Goal: Information Seeking & Learning: Learn about a topic

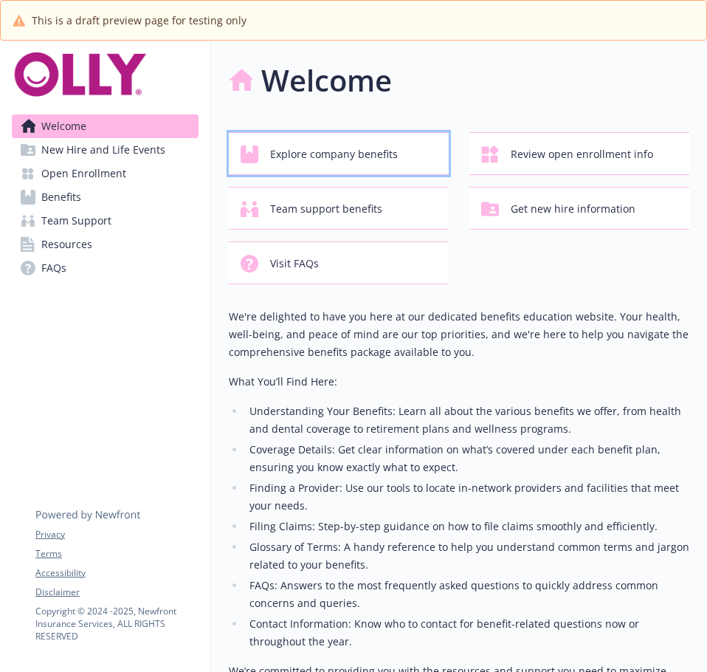
click at [343, 140] on span "Explore company benefits" at bounding box center [334, 154] width 128 height 28
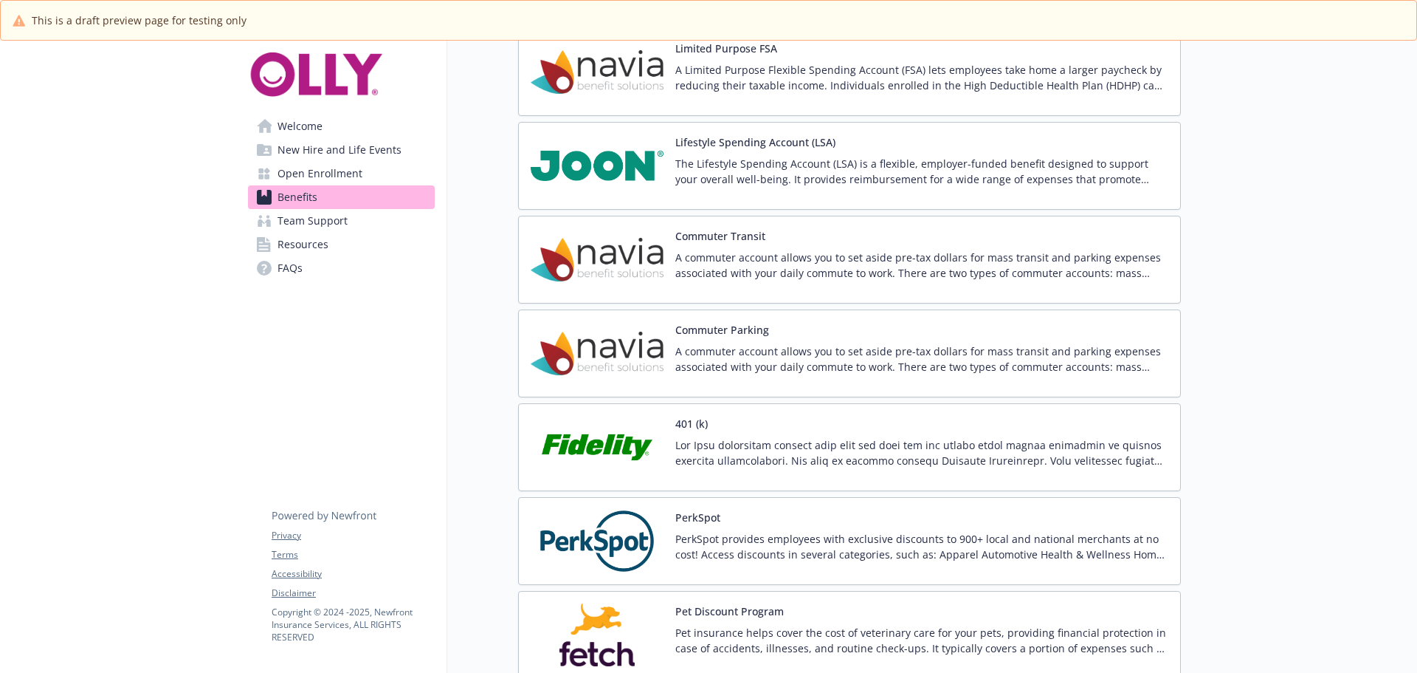
scroll to position [2584, 0]
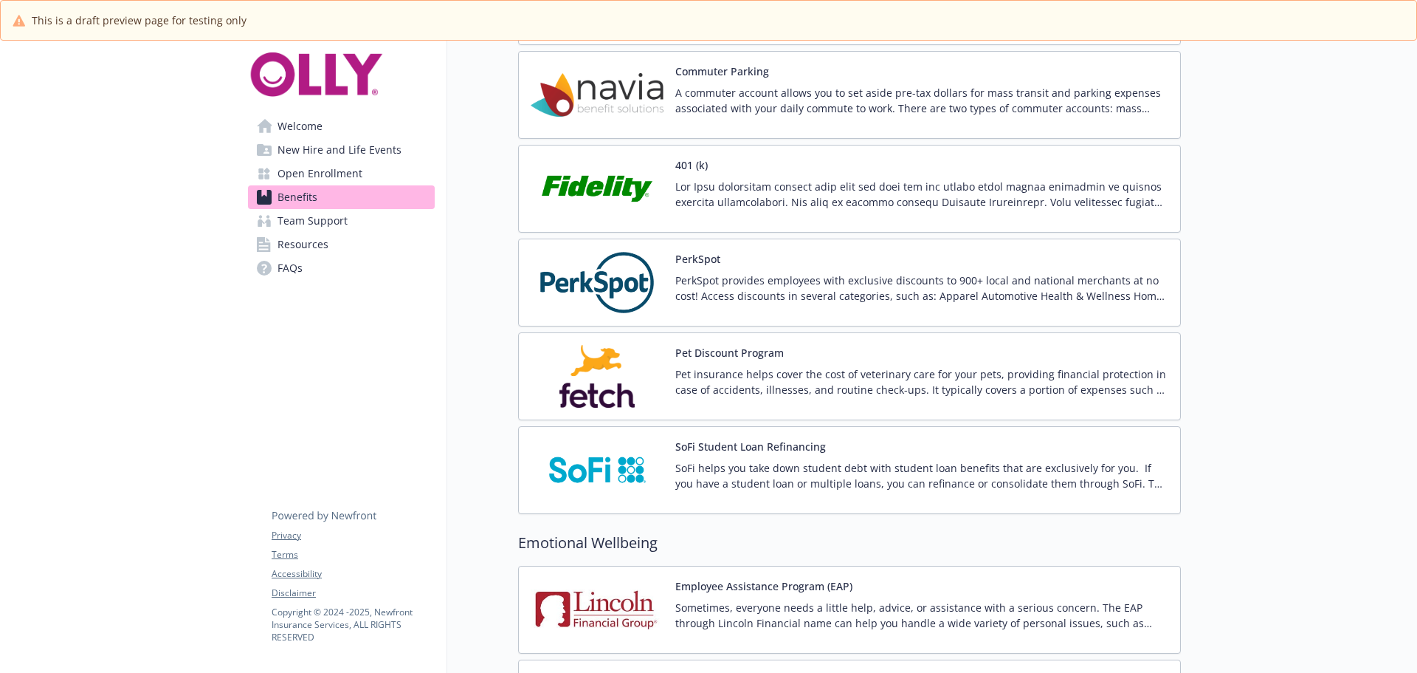
drag, startPoint x: 1310, startPoint y: 467, endPoint x: 1295, endPoint y: 246, distance: 222.0
drag, startPoint x: 1220, startPoint y: 403, endPoint x: 1240, endPoint y: 225, distance: 179.1
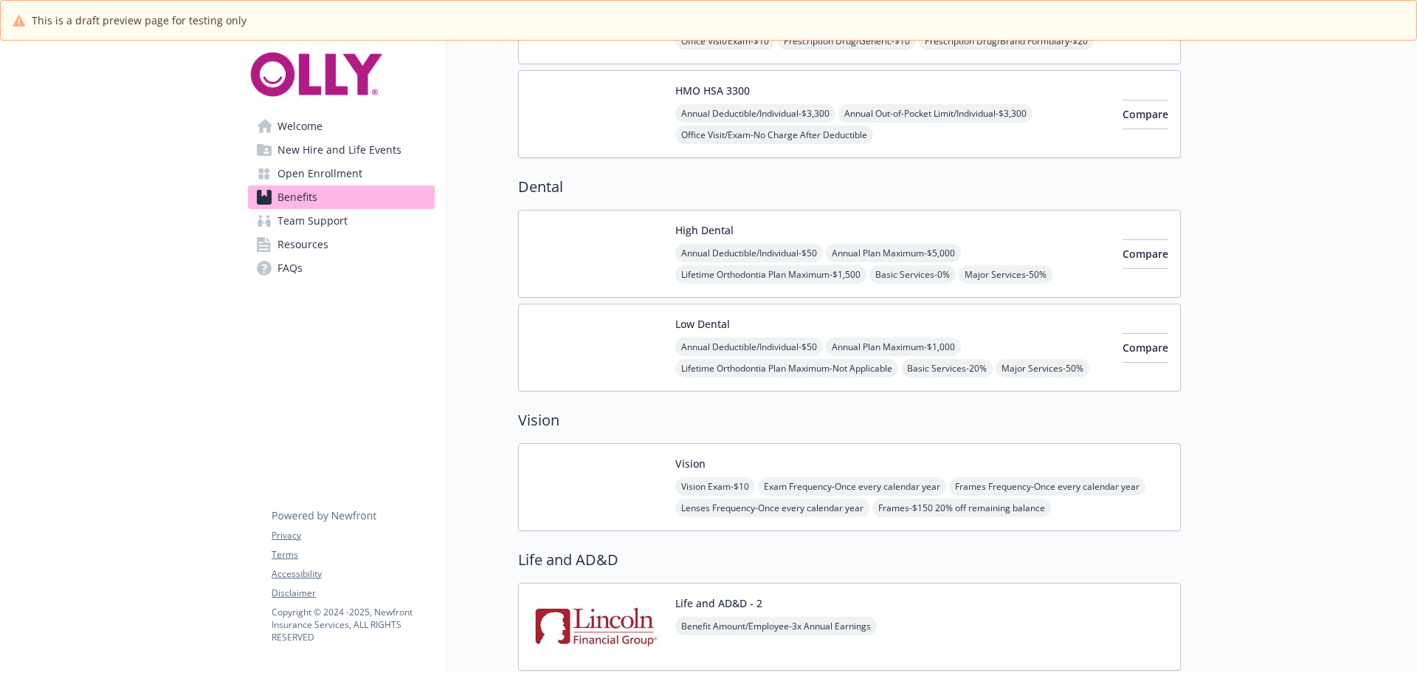
scroll to position [0, 0]
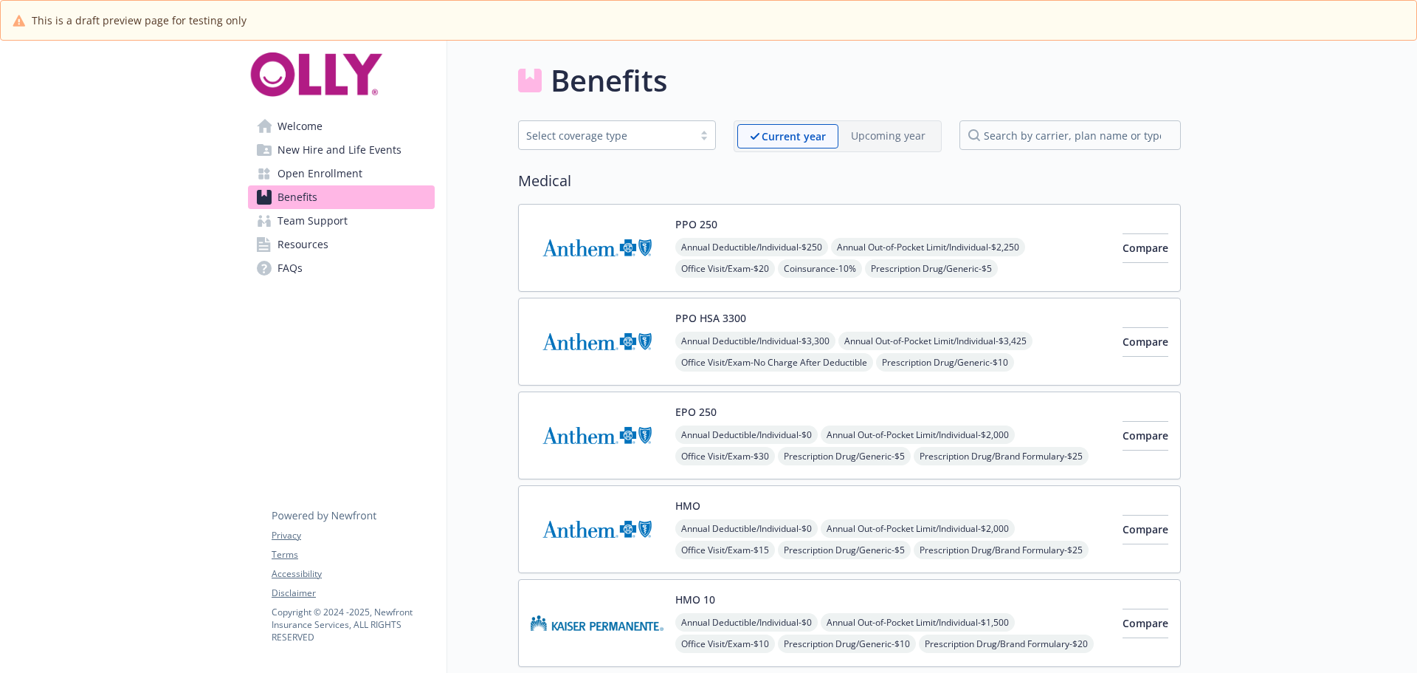
click at [707, 253] on span "Annual Out-of-Pocket Limit/Individual - $2,250" at bounding box center [928, 247] width 194 height 18
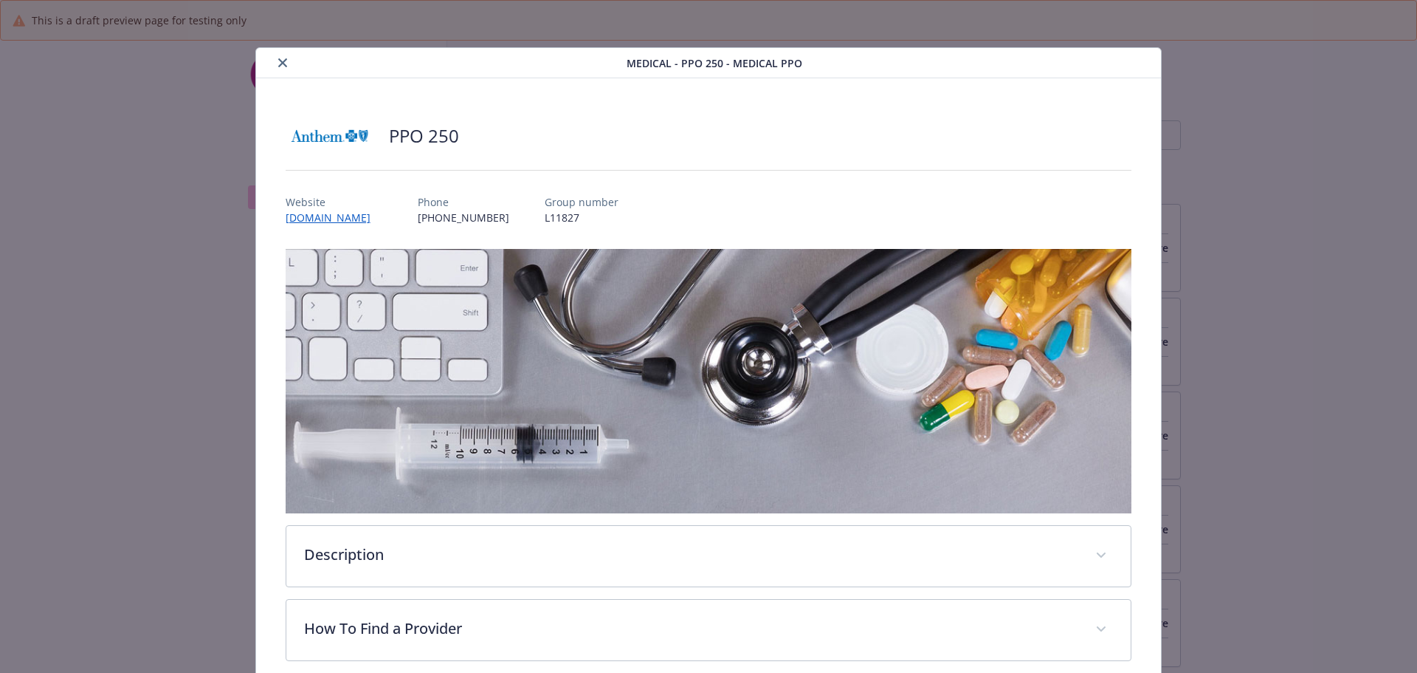
scroll to position [44, 0]
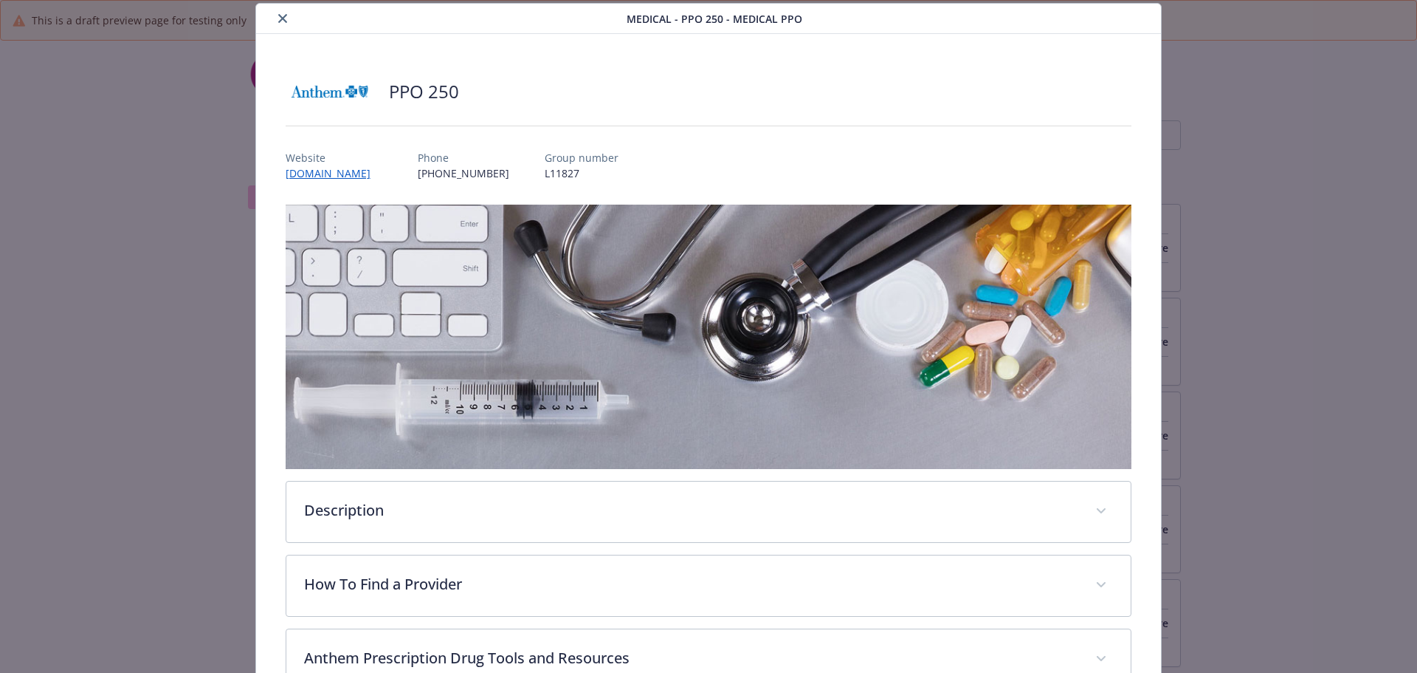
click at [707, 68] on div "PPO 250 Website [DOMAIN_NAME] Phone [PHONE_NUMBER] Group number L11827 Descript…" at bounding box center [709, 564] width 906 height 1061
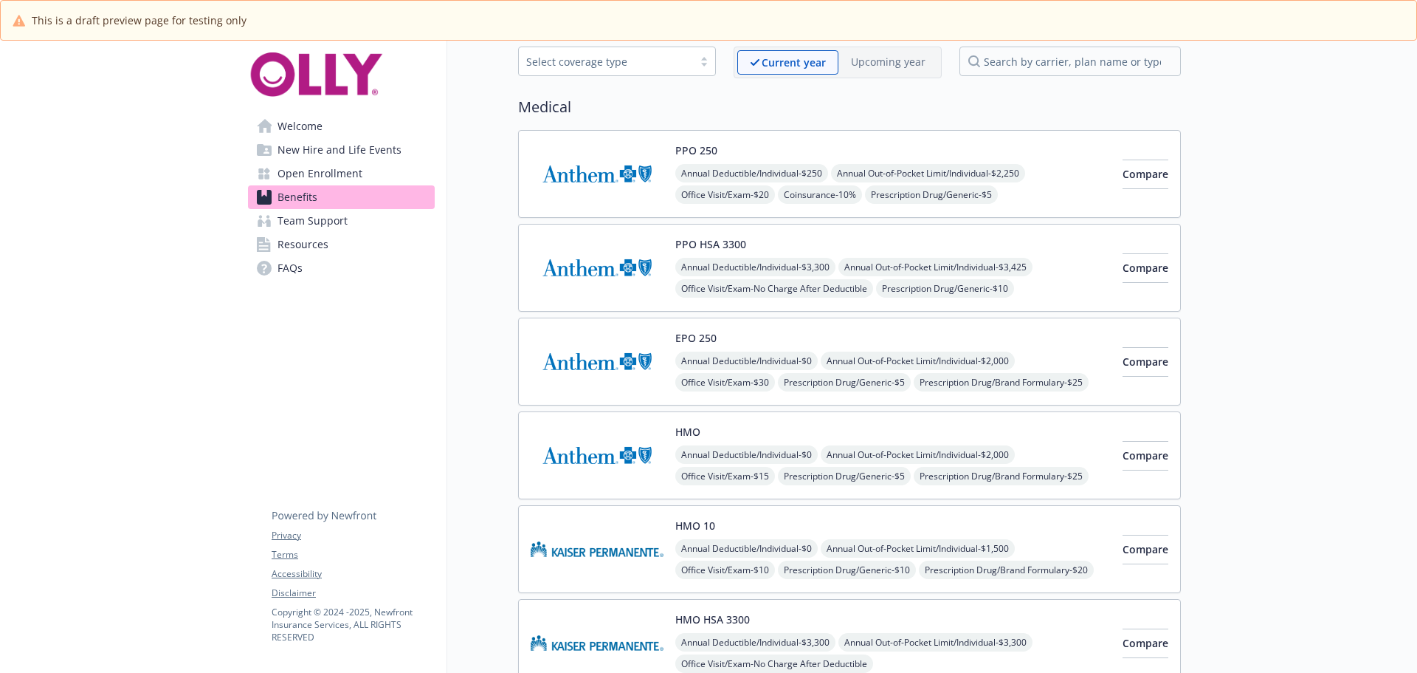
click at [707, 212] on div "PPO 250 Annual Deductible/Individual - $250 Annual Out-of-Pocket Limit/Individu…" at bounding box center [849, 174] width 663 height 88
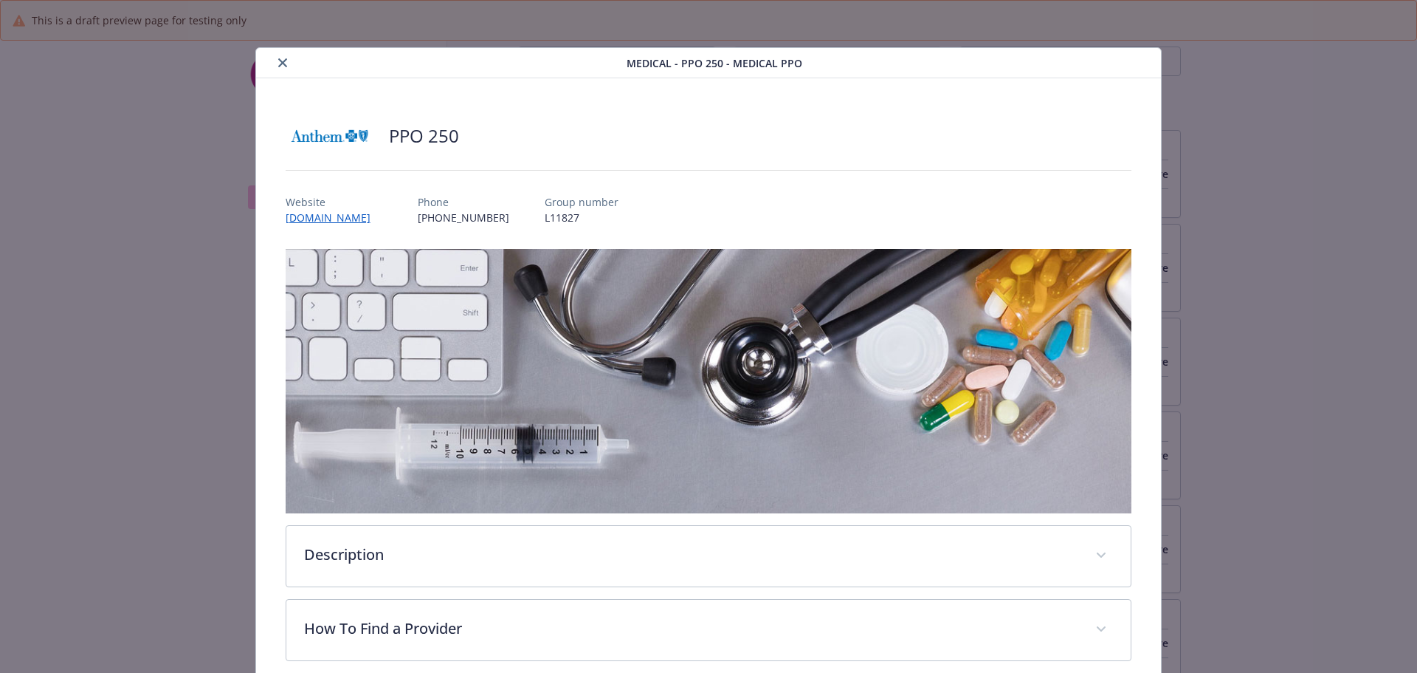
scroll to position [44, 0]
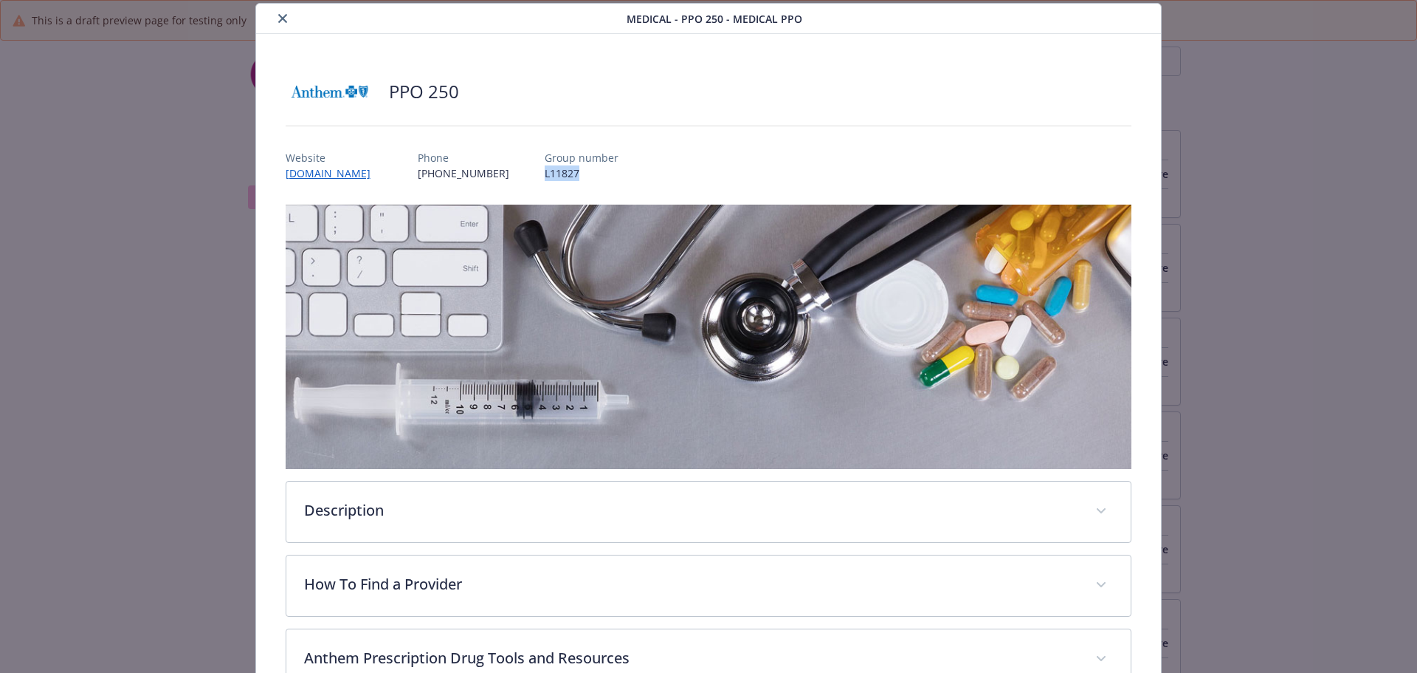
drag, startPoint x: 568, startPoint y: 172, endPoint x: 526, endPoint y: 172, distance: 42.1
click at [545, 172] on p "L11827" at bounding box center [582, 173] width 74 height 16
click at [577, 172] on p "L11827" at bounding box center [582, 173] width 74 height 16
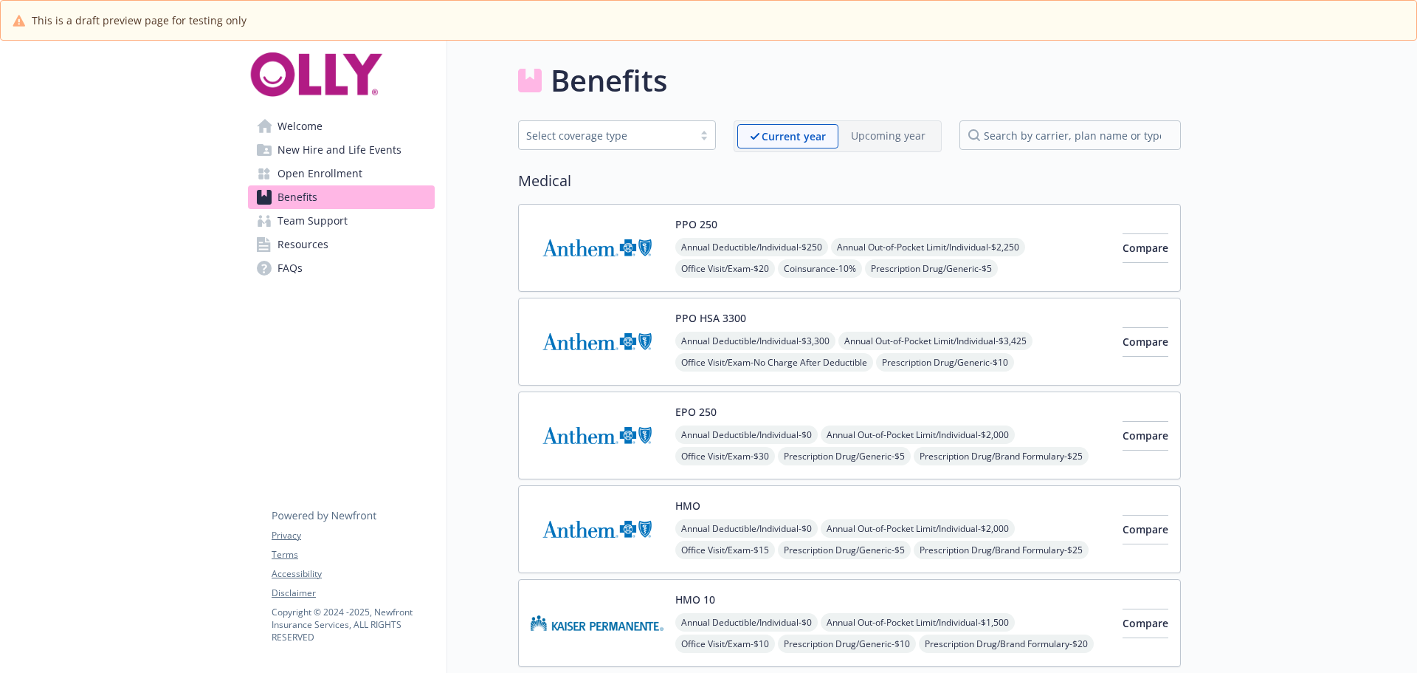
click at [602, 248] on img at bounding box center [597, 247] width 133 height 63
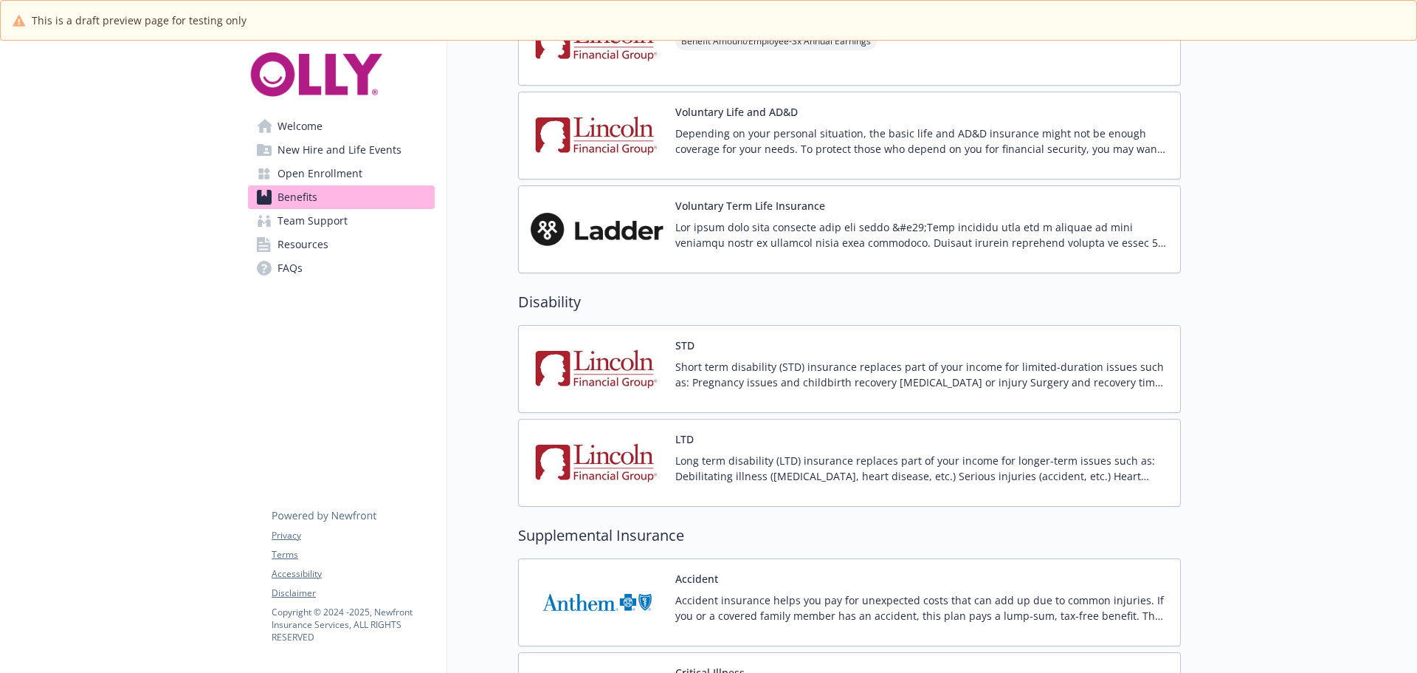
scroll to position [1181, 0]
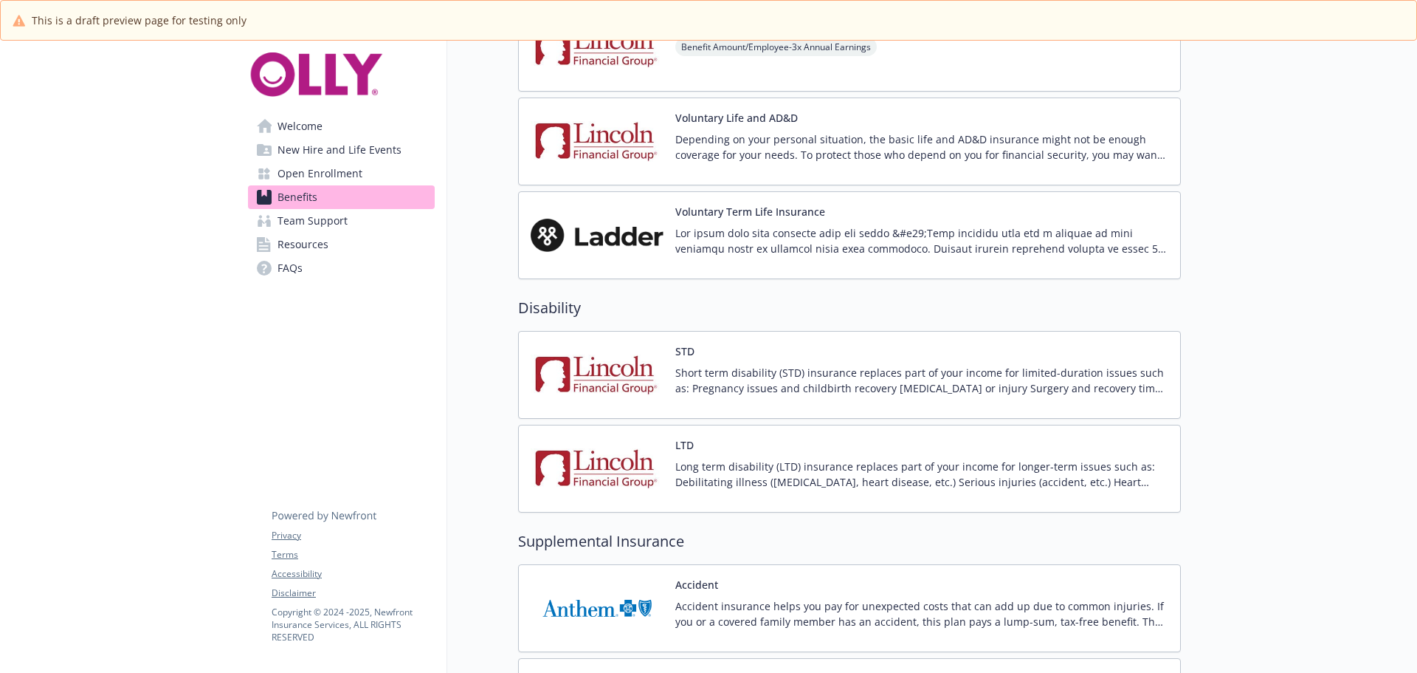
drag, startPoint x: 1262, startPoint y: 351, endPoint x: 1271, endPoint y: 323, distance: 29.2
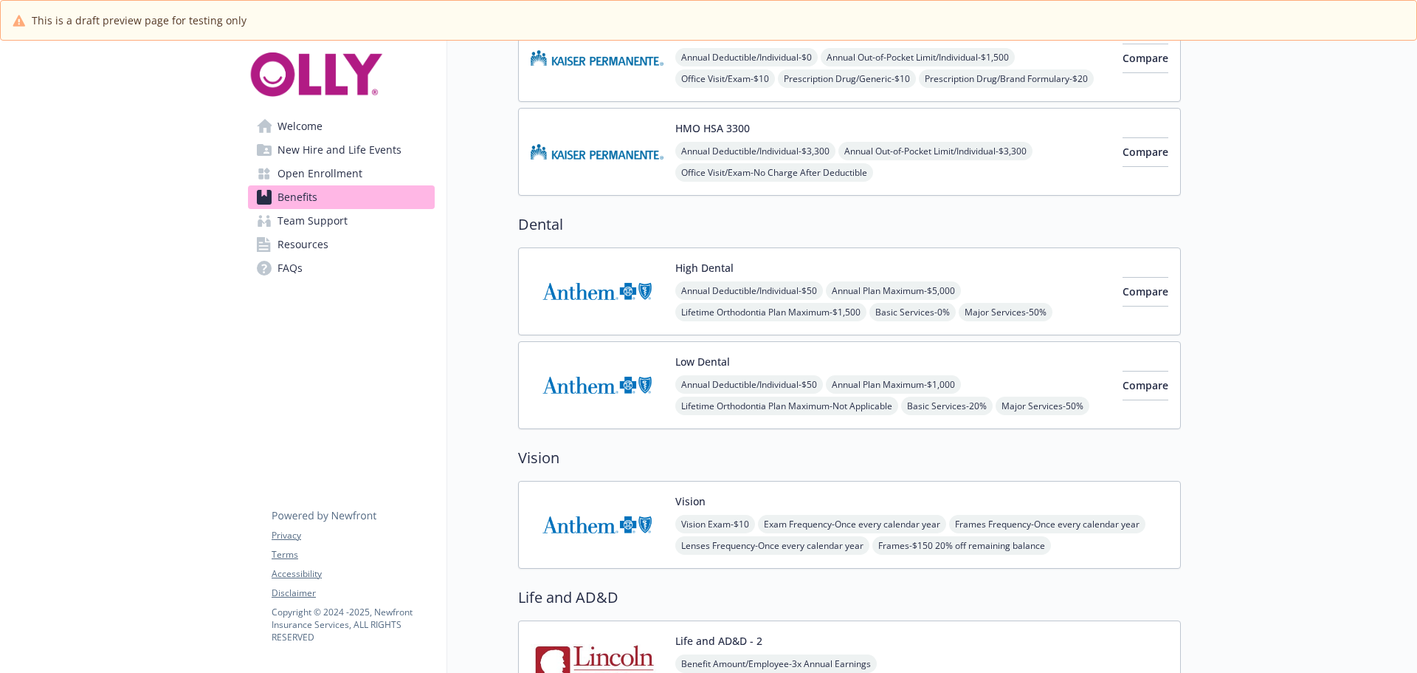
scroll to position [424, 6]
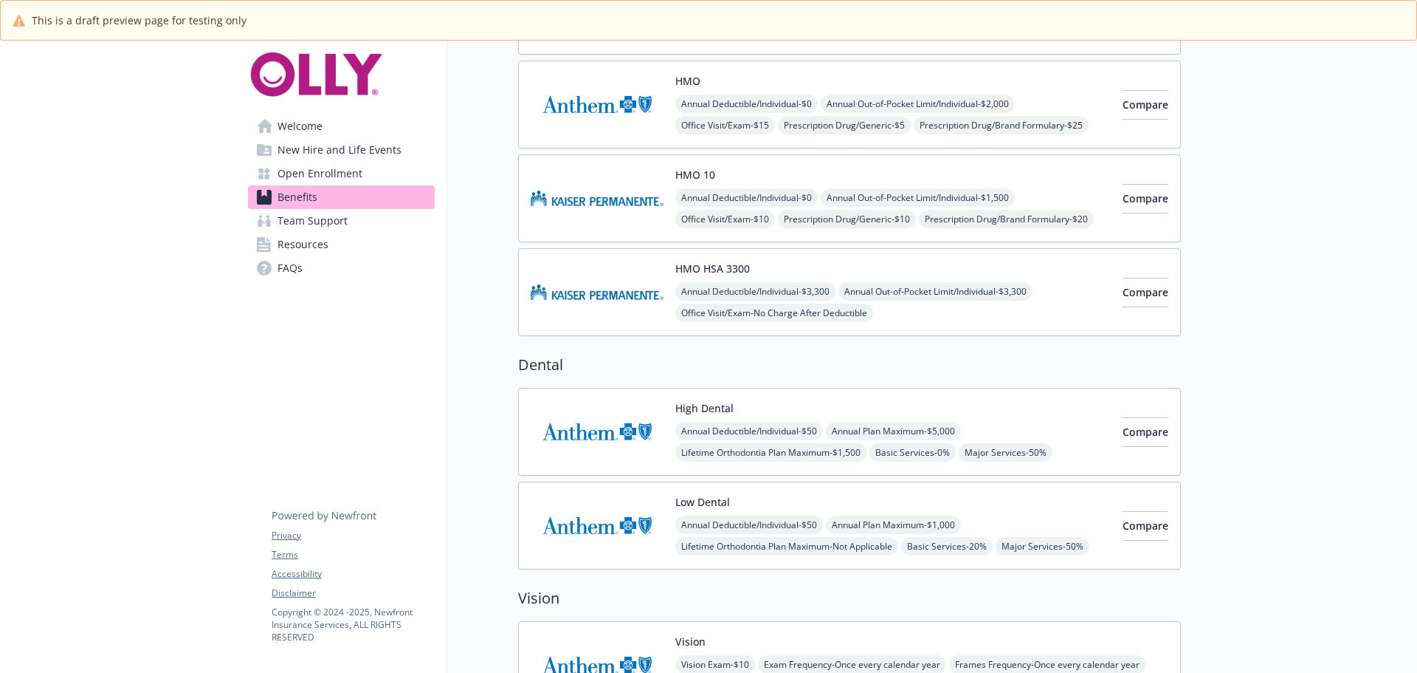
drag, startPoint x: 1261, startPoint y: 404, endPoint x: 1263, endPoint y: 352, distance: 51.7
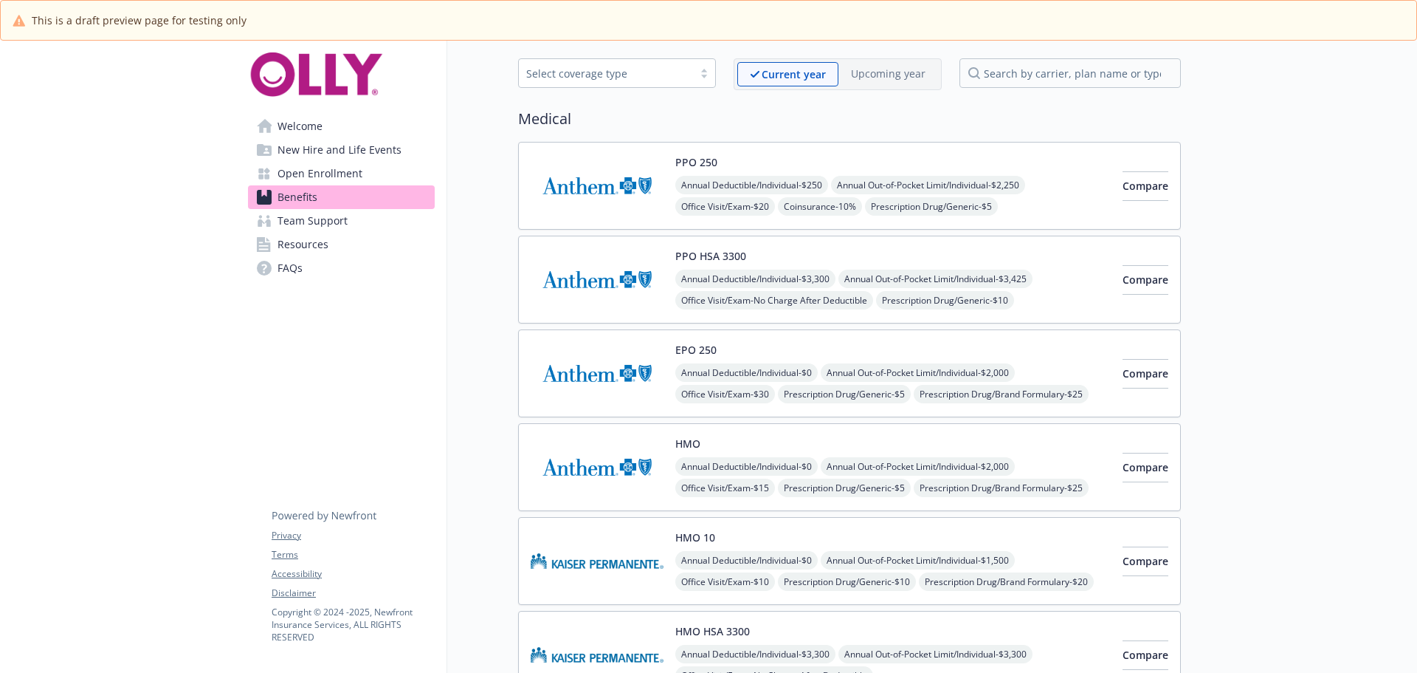
scroll to position [0, 6]
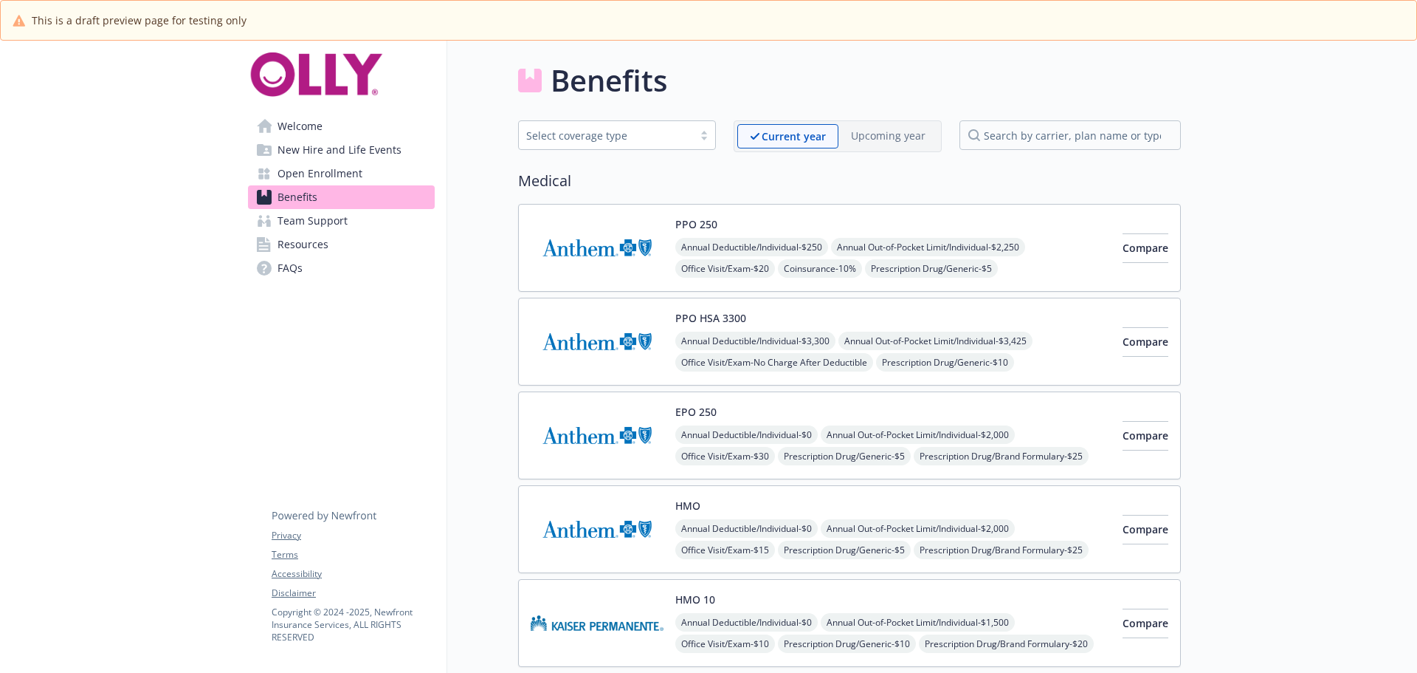
click at [707, 246] on div "Annual Deductible/Individual - $250 Annual Out-of-Pocket Limit/Individual - $2,…" at bounding box center [894, 279] width 436 height 83
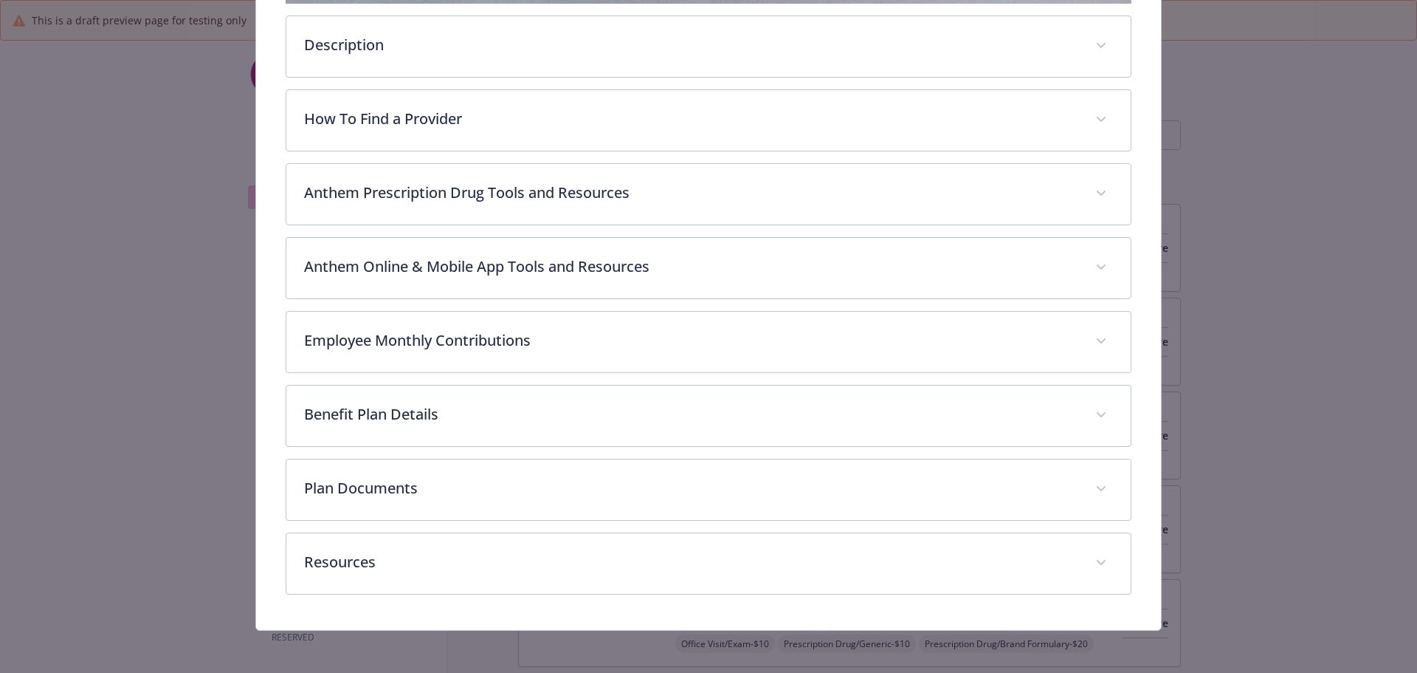
scroll to position [512, 0]
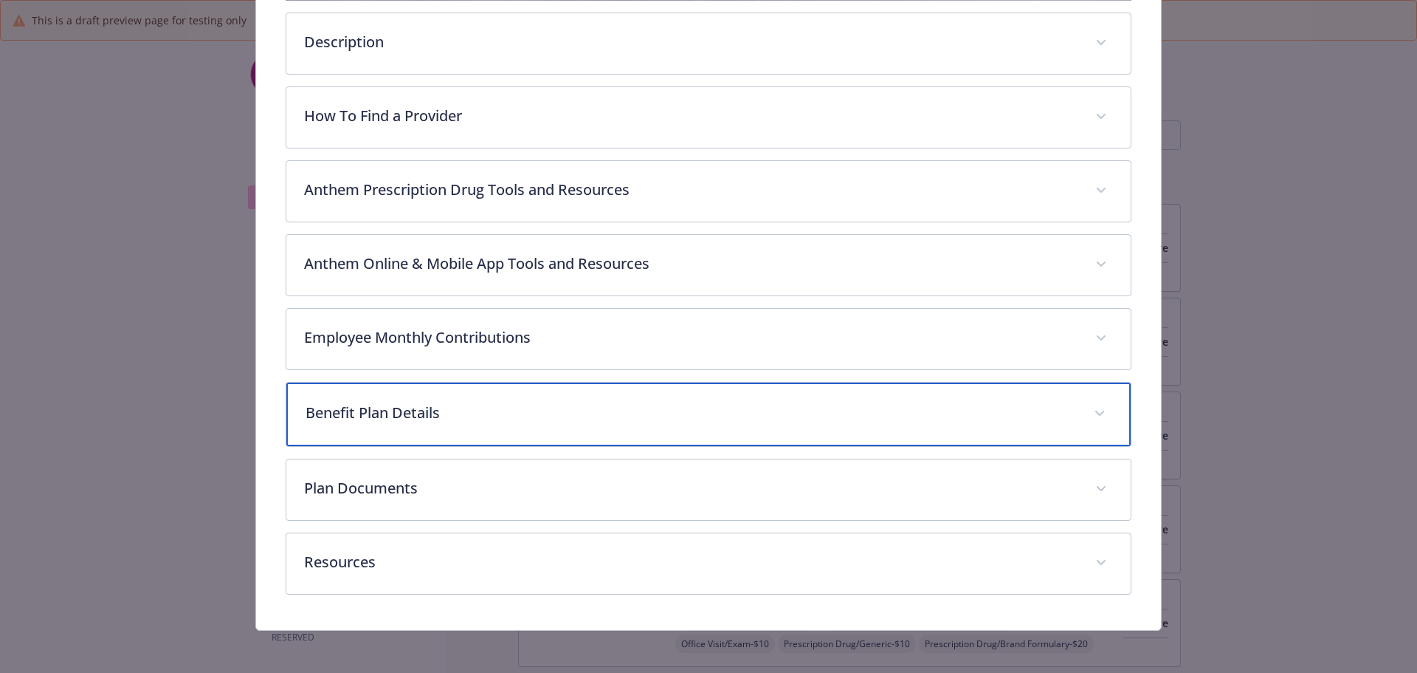
click at [600, 388] on div "Benefit Plan Details" at bounding box center [708, 413] width 845 height 63
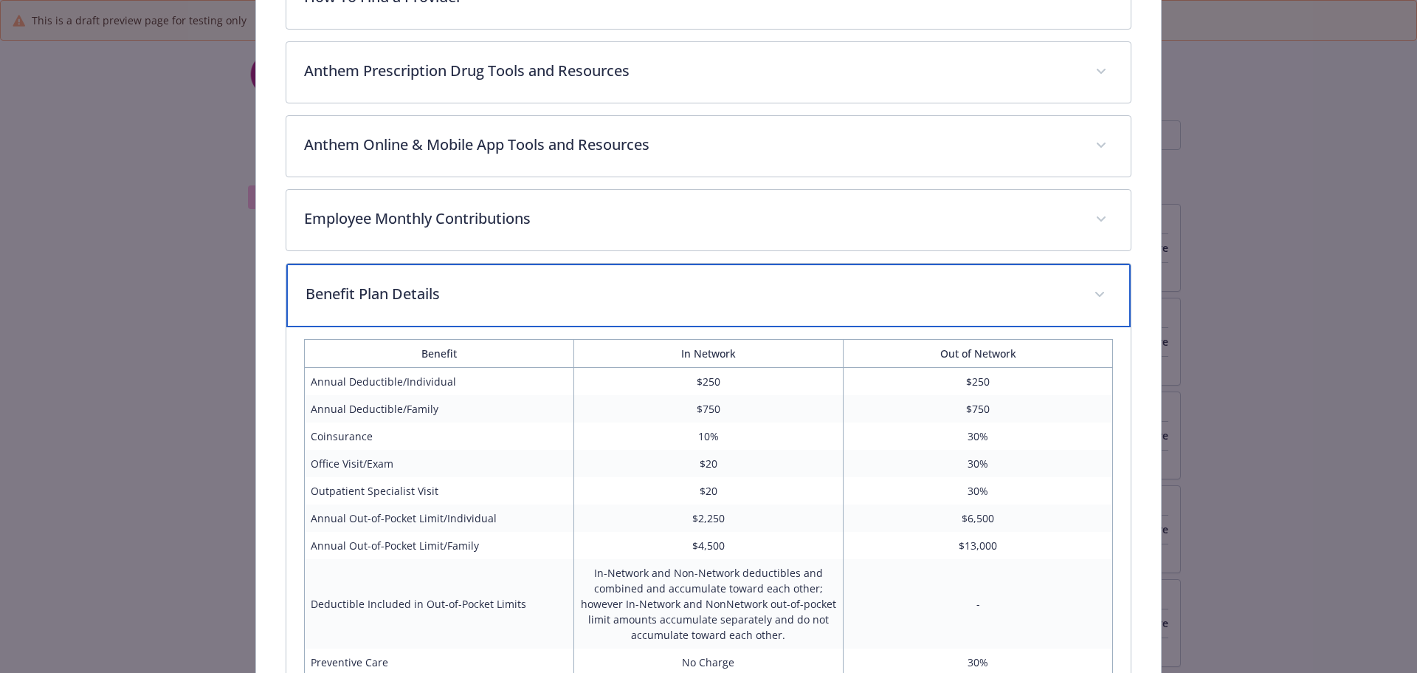
click at [568, 264] on div "Benefit Plan Details" at bounding box center [708, 295] width 845 height 63
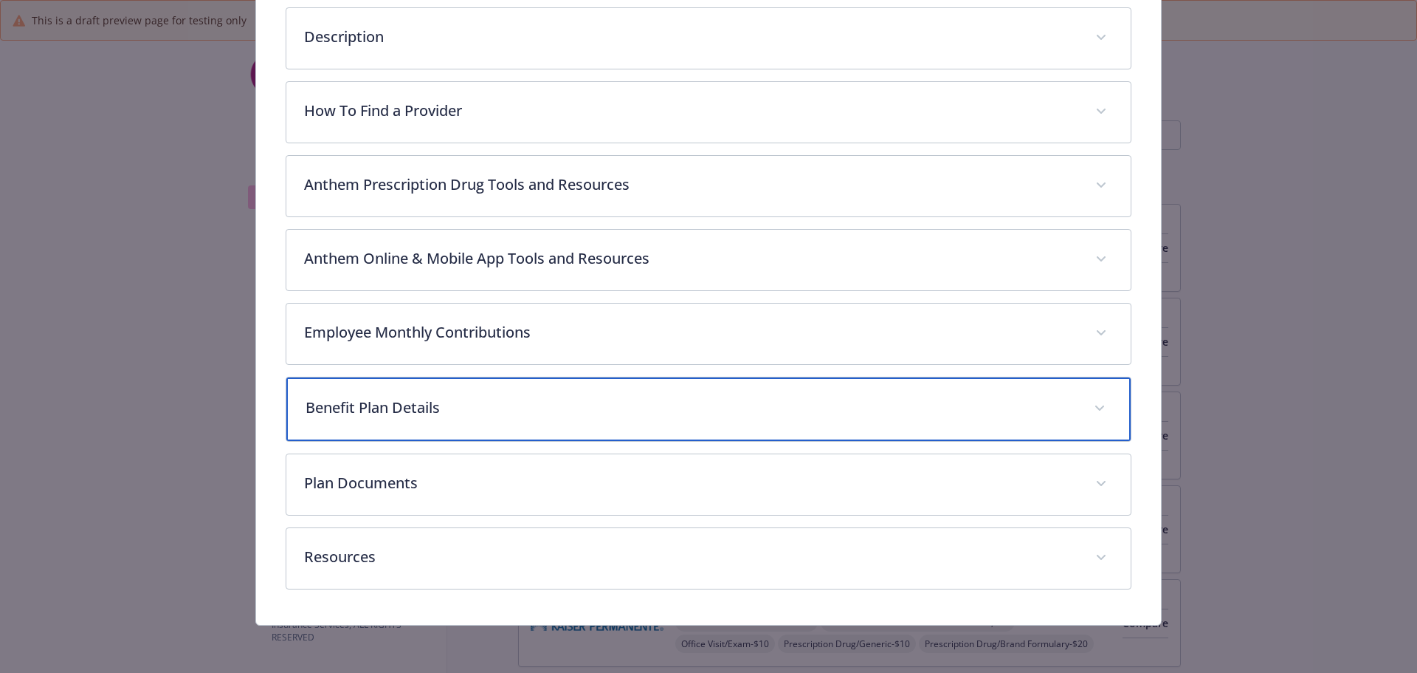
scroll to position [515, 0]
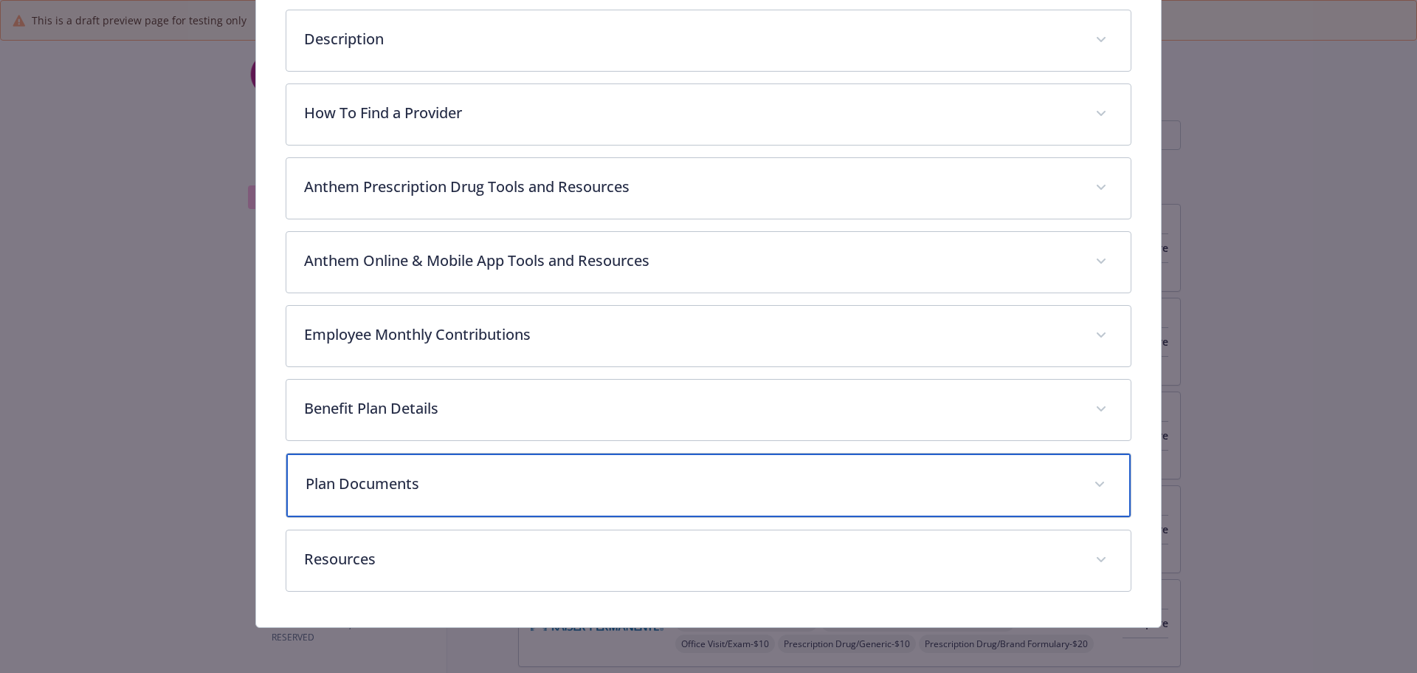
click at [610, 466] on div "Plan Documents" at bounding box center [708, 484] width 845 height 63
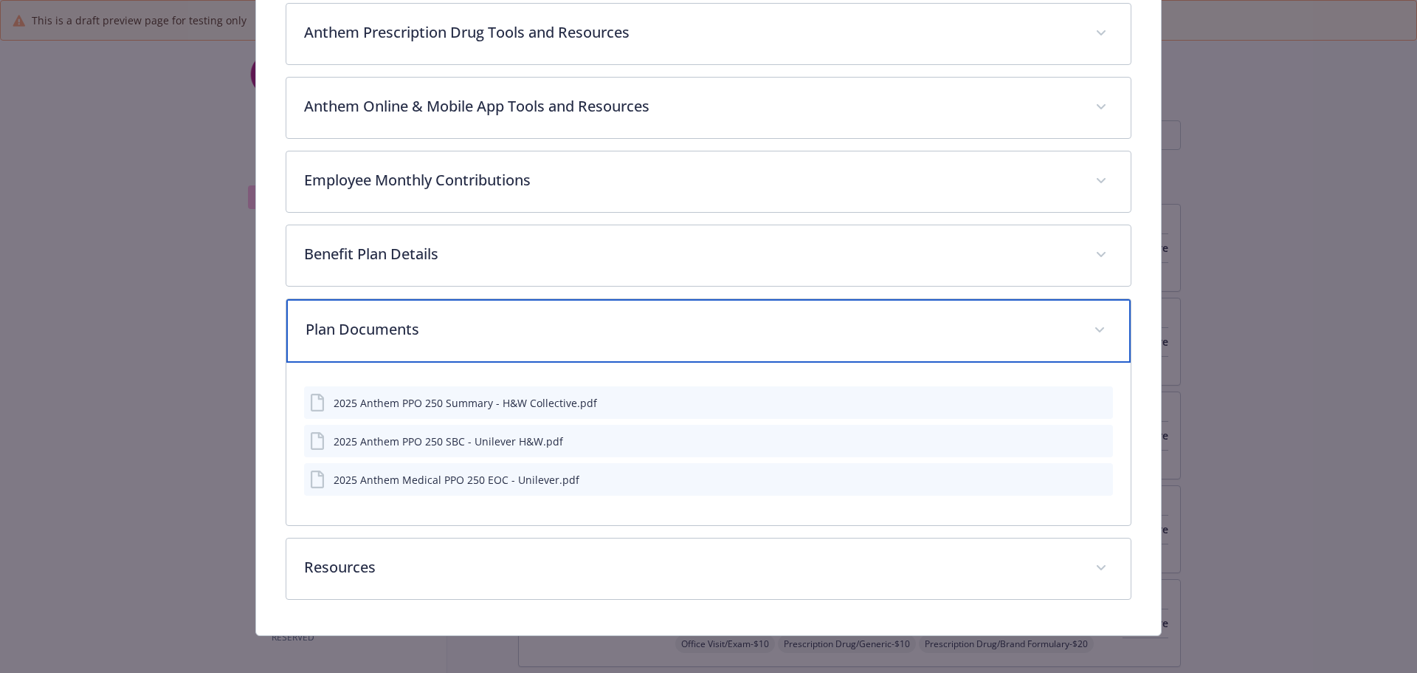
scroll to position [678, 0]
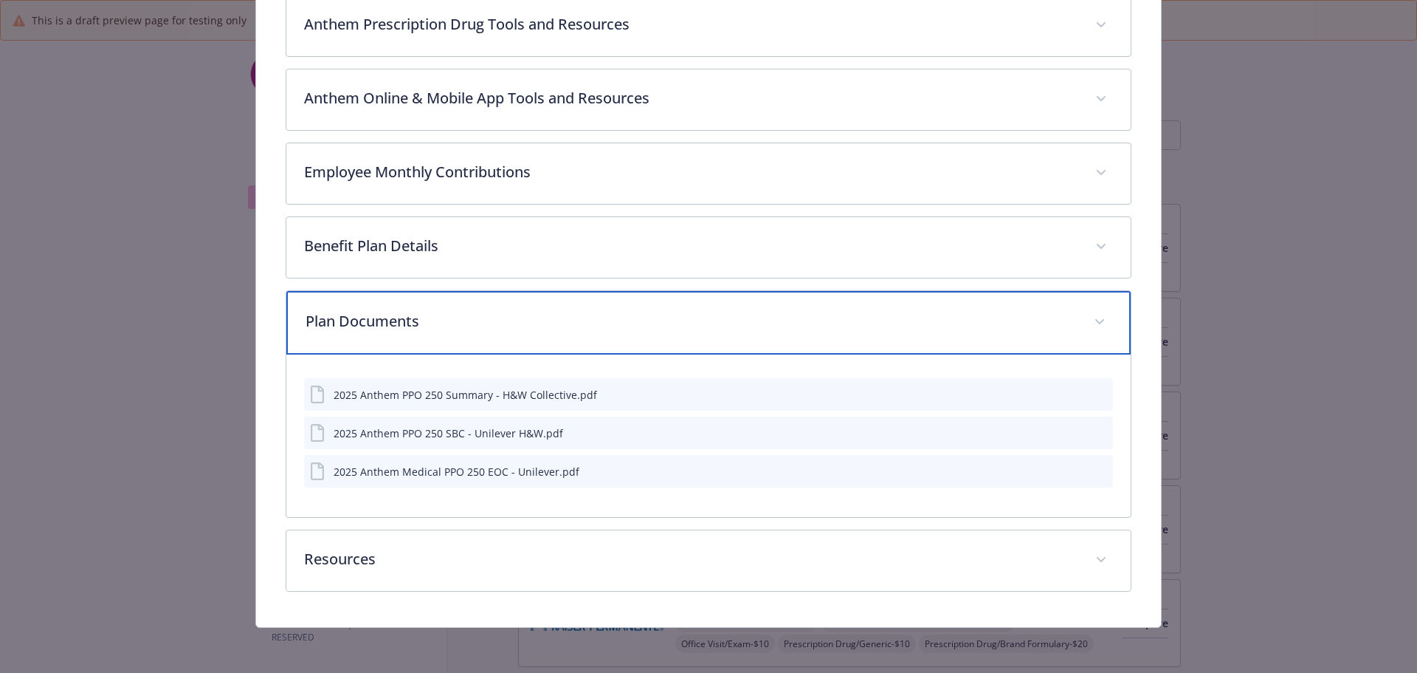
click at [592, 312] on p "Plan Documents" at bounding box center [691, 321] width 771 height 22
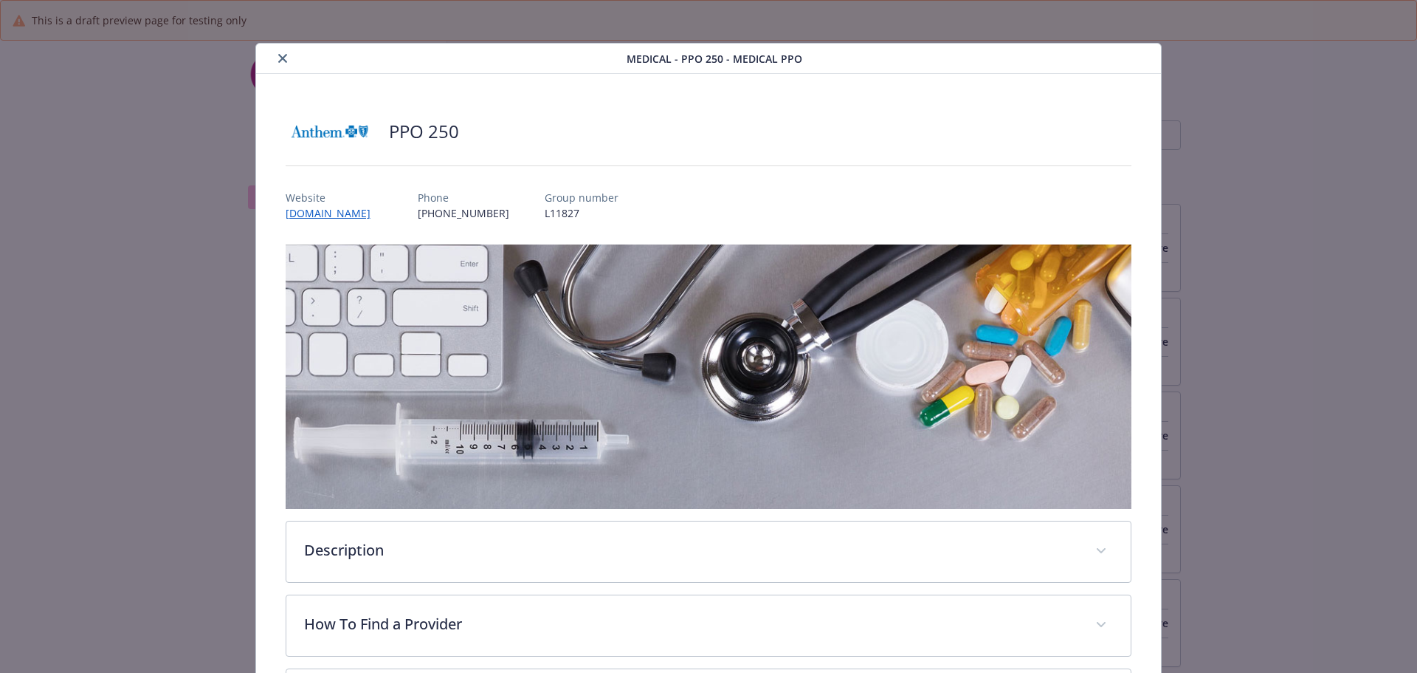
scroll to position [0, 0]
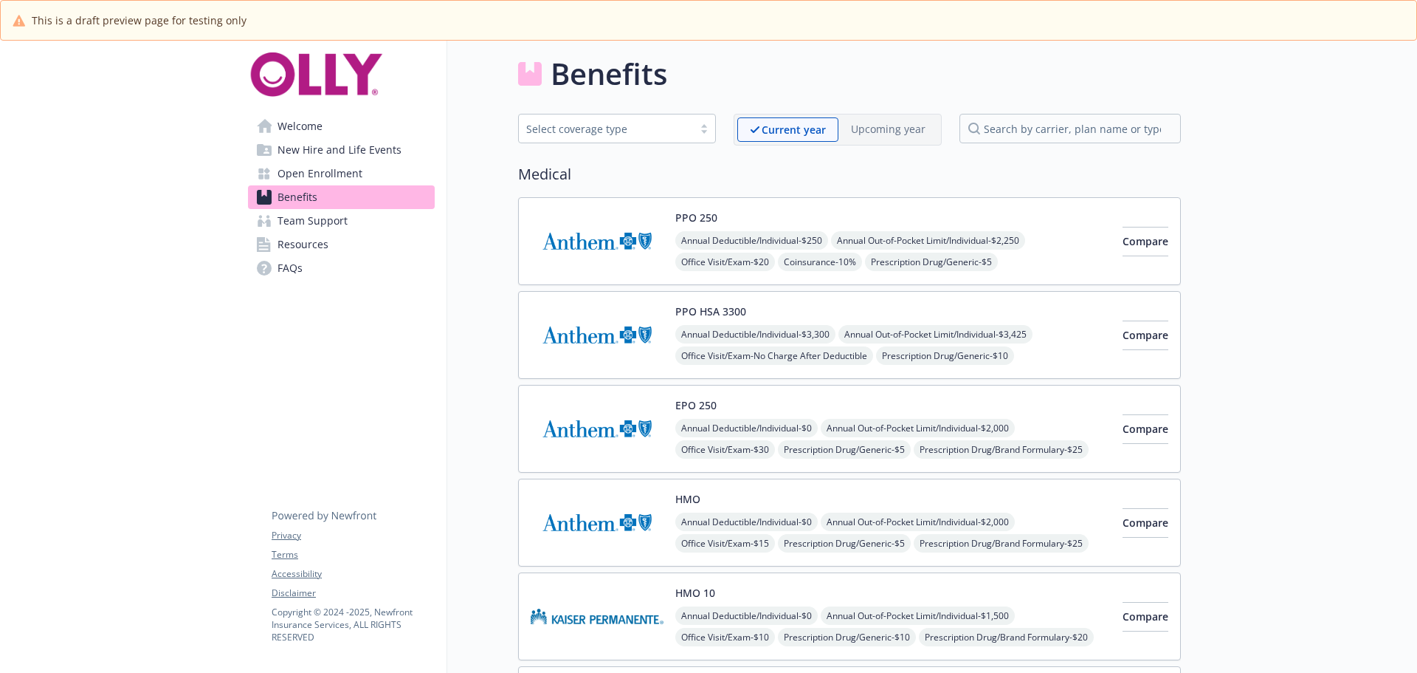
scroll to position [0, 6]
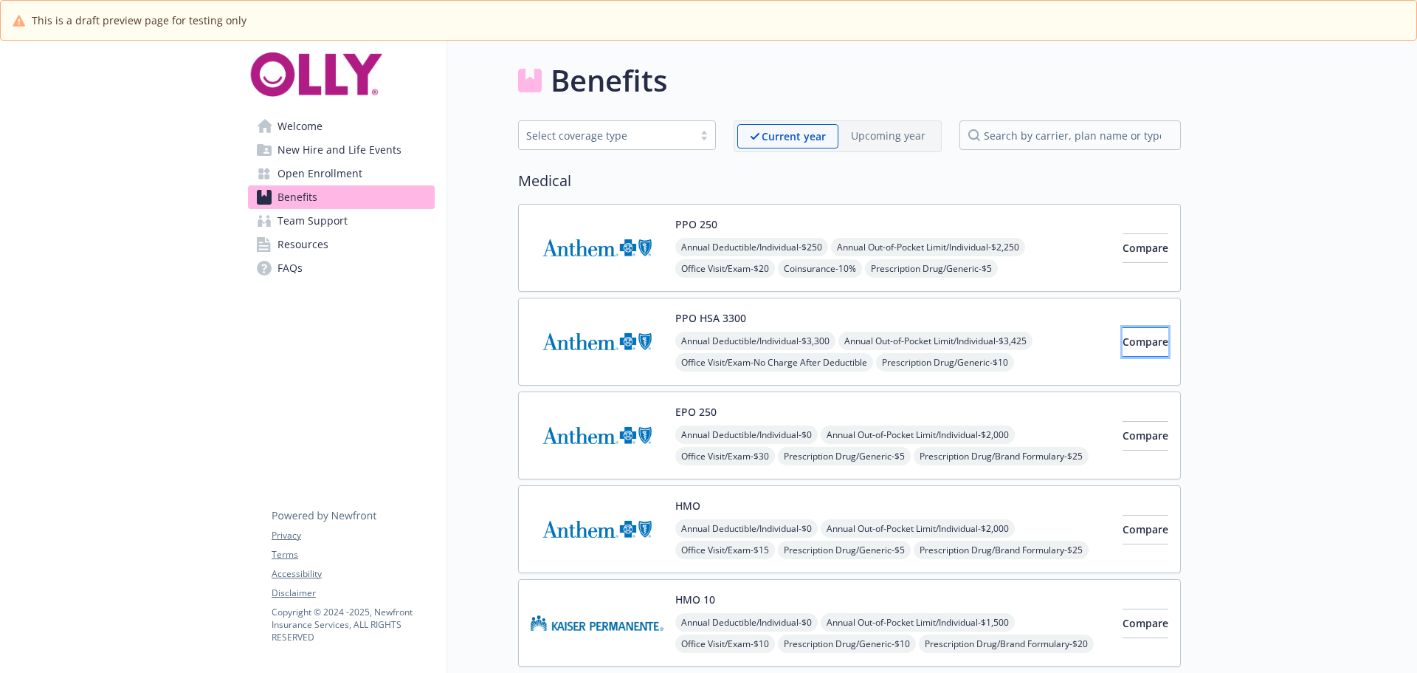
click at [707, 330] on button "Compare" at bounding box center [1146, 342] width 46 height 30
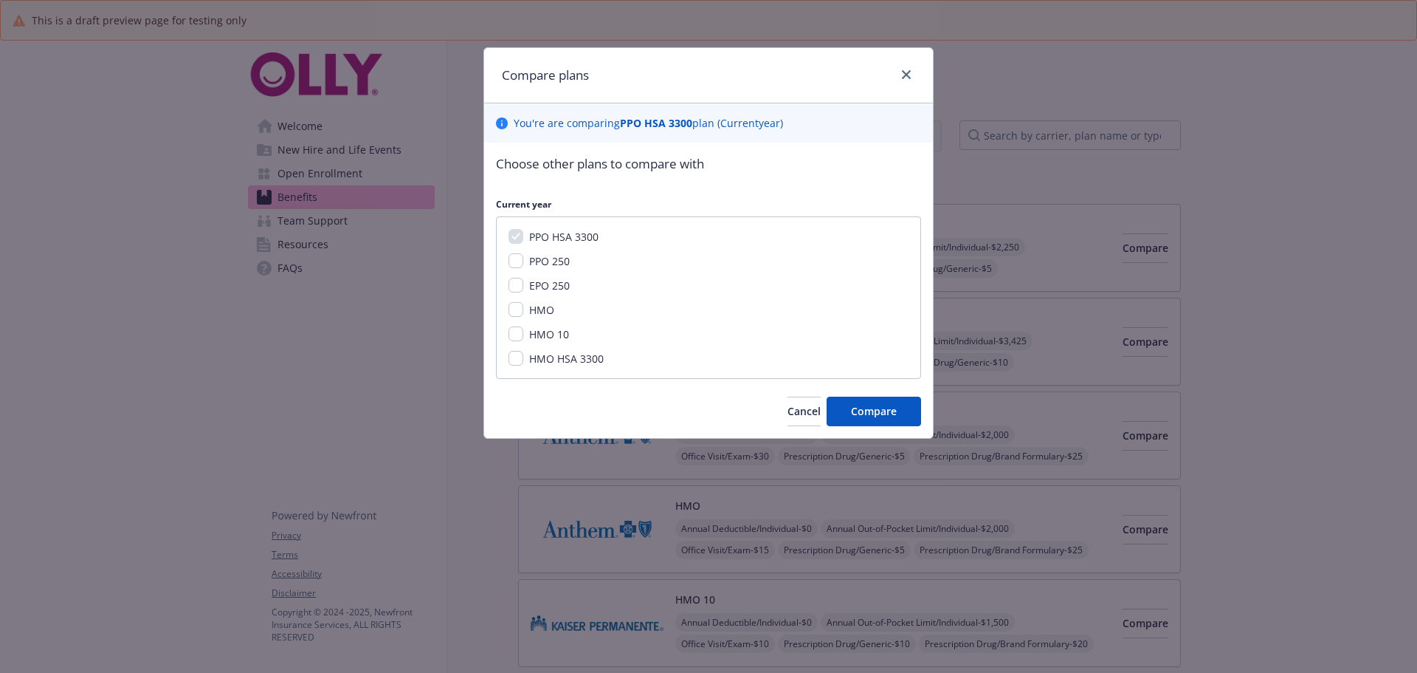
click at [707, 61] on div "Compare plans" at bounding box center [708, 75] width 449 height 55
click at [707, 66] on div "Compare plans" at bounding box center [708, 75] width 449 height 55
drag, startPoint x: 901, startPoint y: 72, endPoint x: 863, endPoint y: 157, distance: 93.2
click at [707, 73] on link "close" at bounding box center [907, 75] width 18 height 18
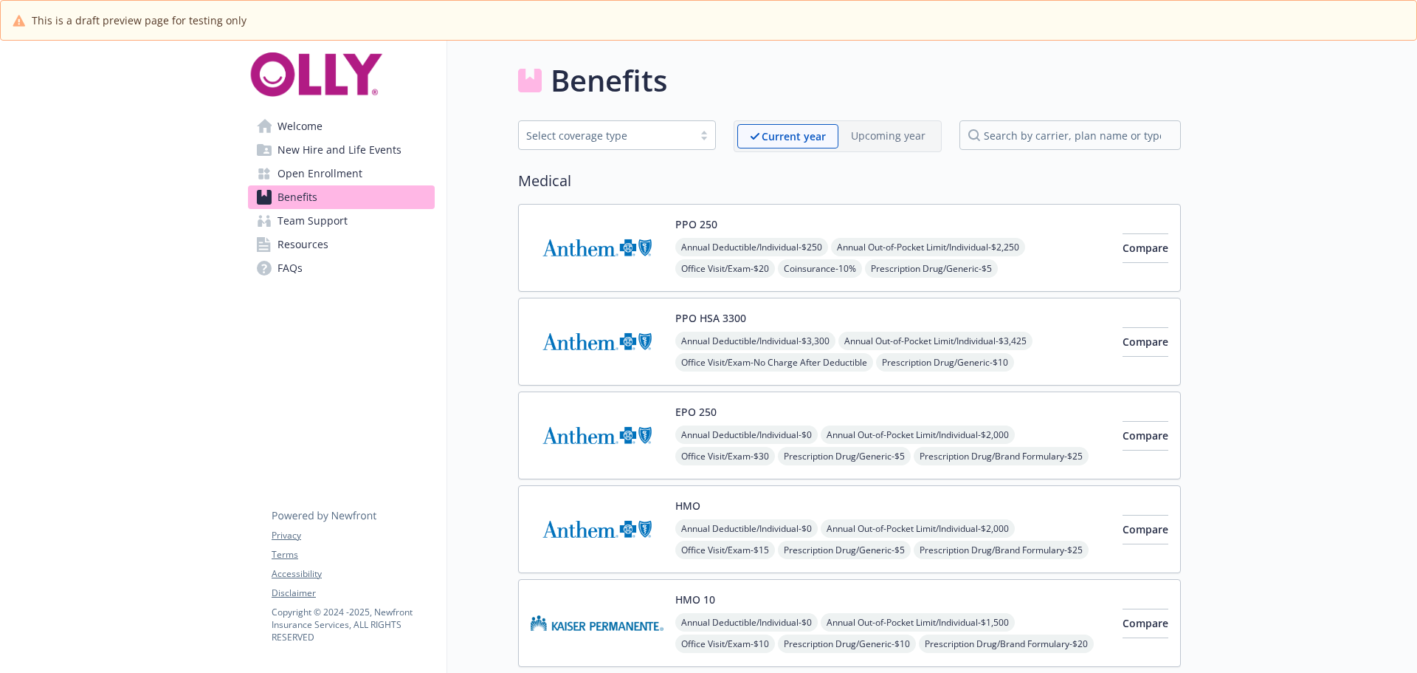
click at [669, 348] on div "PPO HSA 3300 Annual Deductible/Individual - $3,300 Annual Out-of-Pocket Limit/I…" at bounding box center [821, 341] width 580 height 63
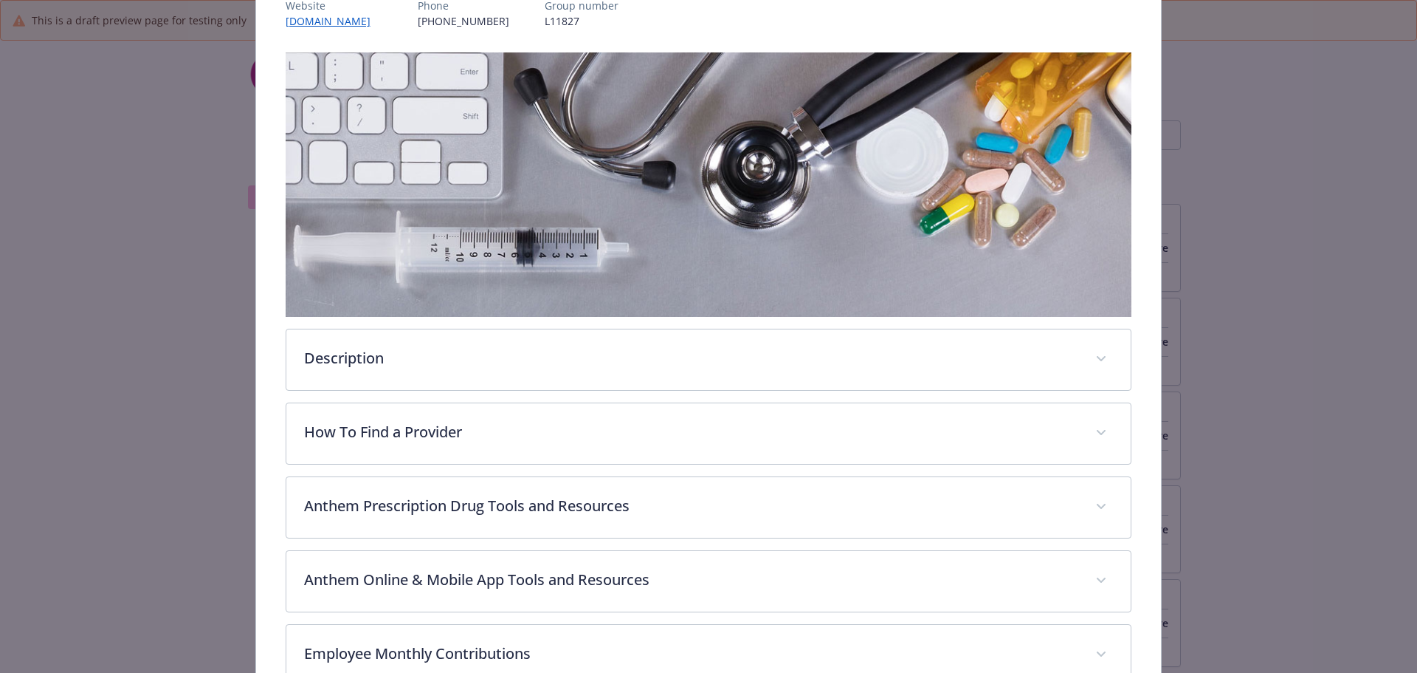
scroll to position [44, 0]
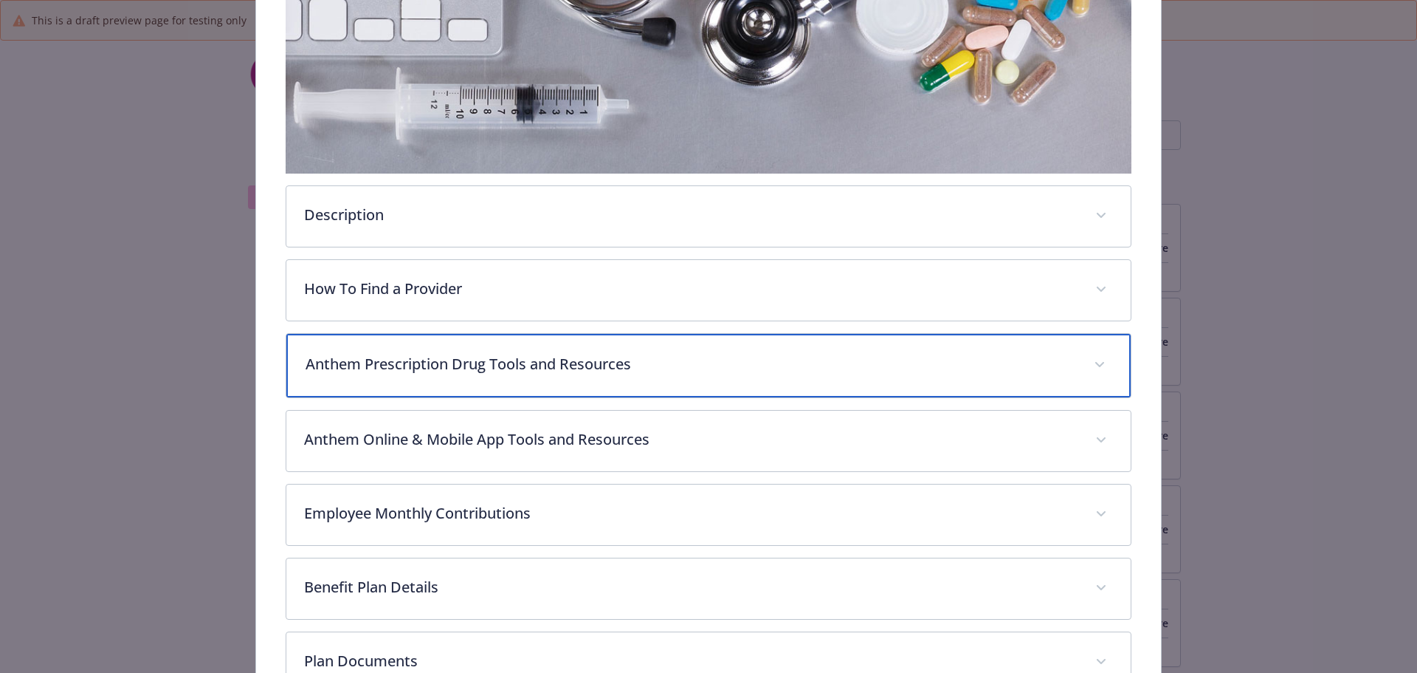
click at [549, 385] on div "Anthem Prescription Drug Tools and Resources" at bounding box center [708, 365] width 845 height 63
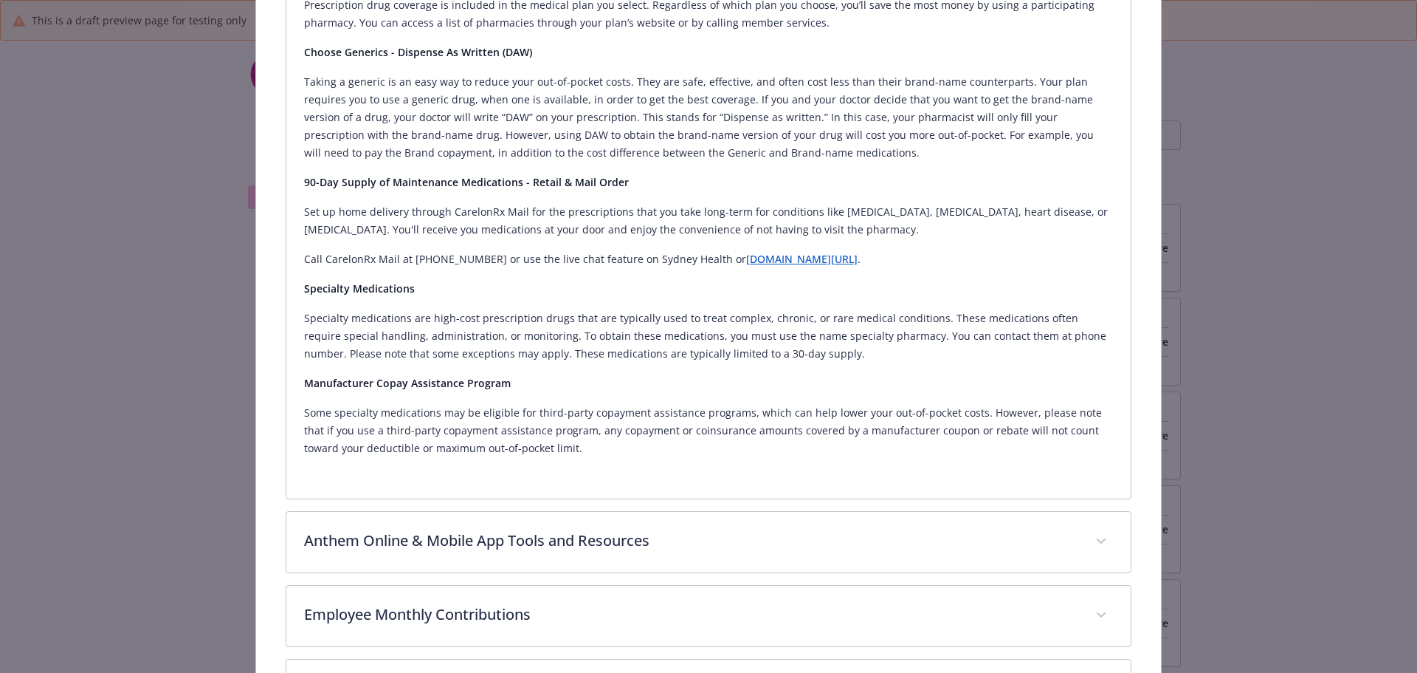
scroll to position [783, 0]
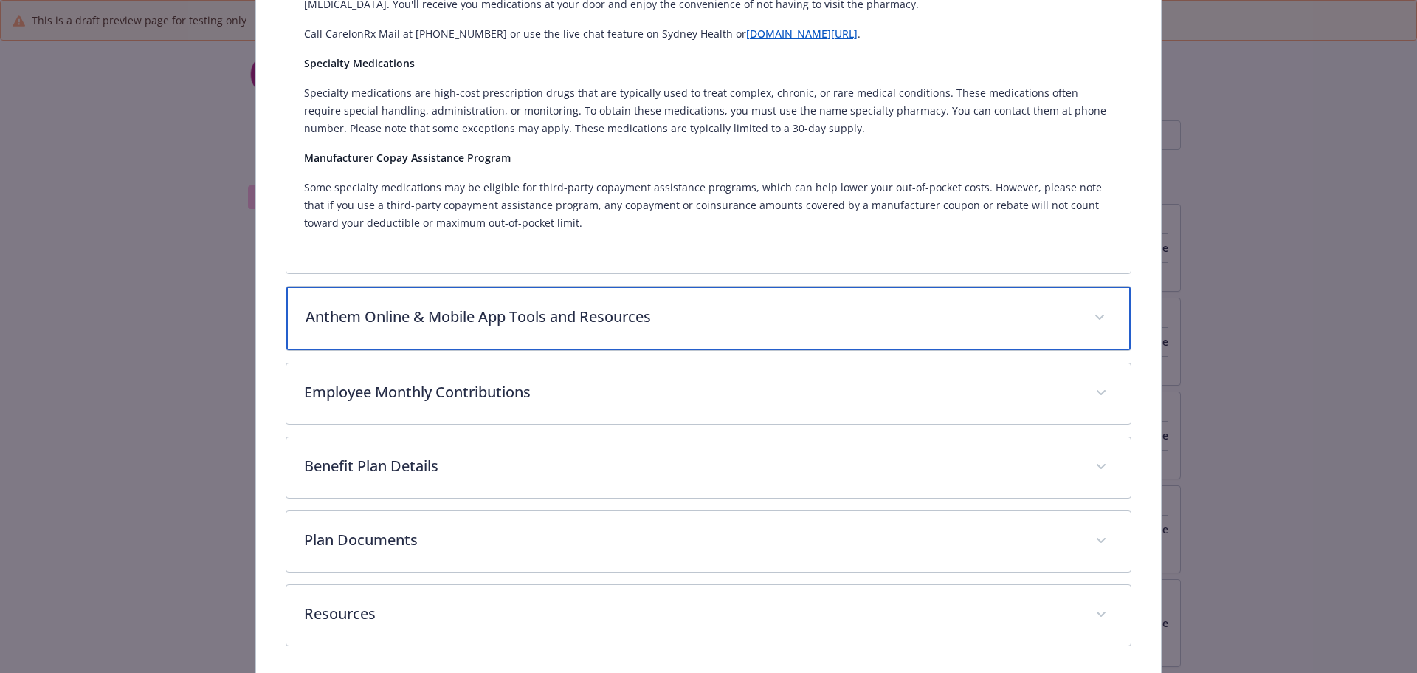
click at [686, 299] on div "Anthem Online & Mobile App Tools and Resources" at bounding box center [708, 317] width 845 height 63
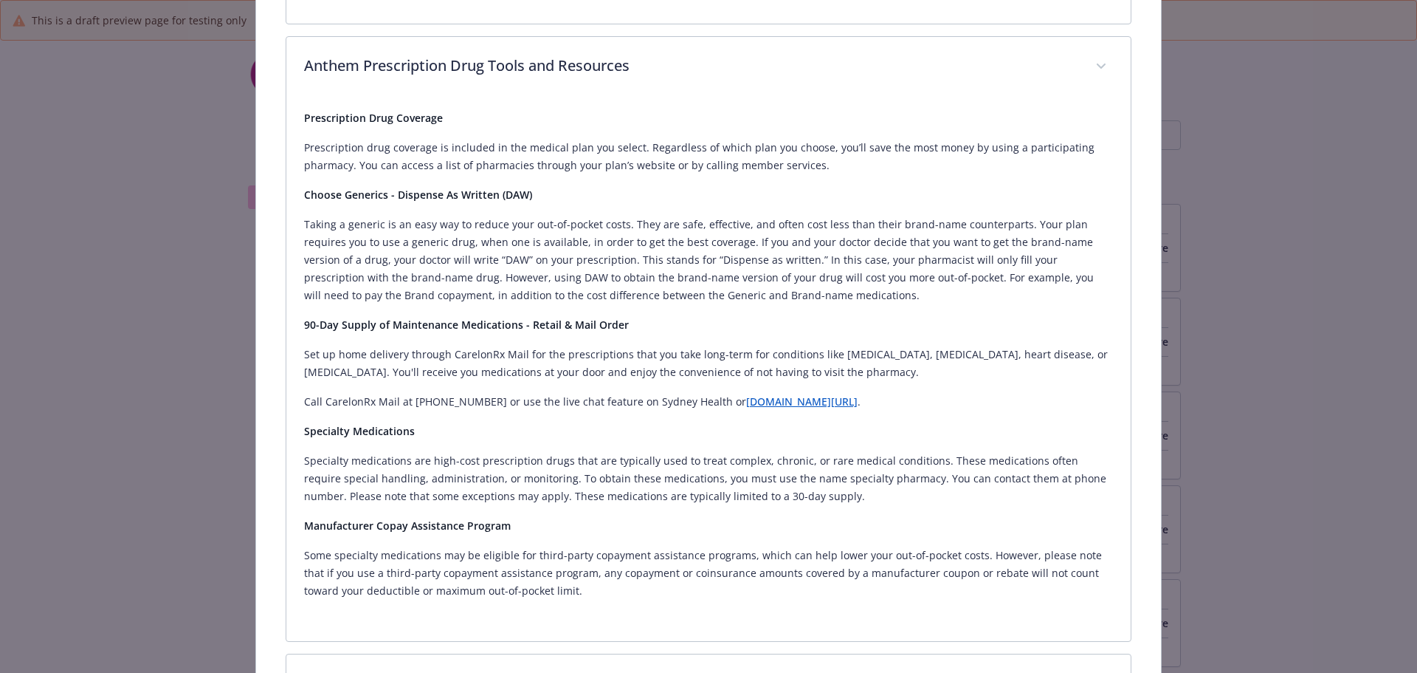
scroll to position [632, 0]
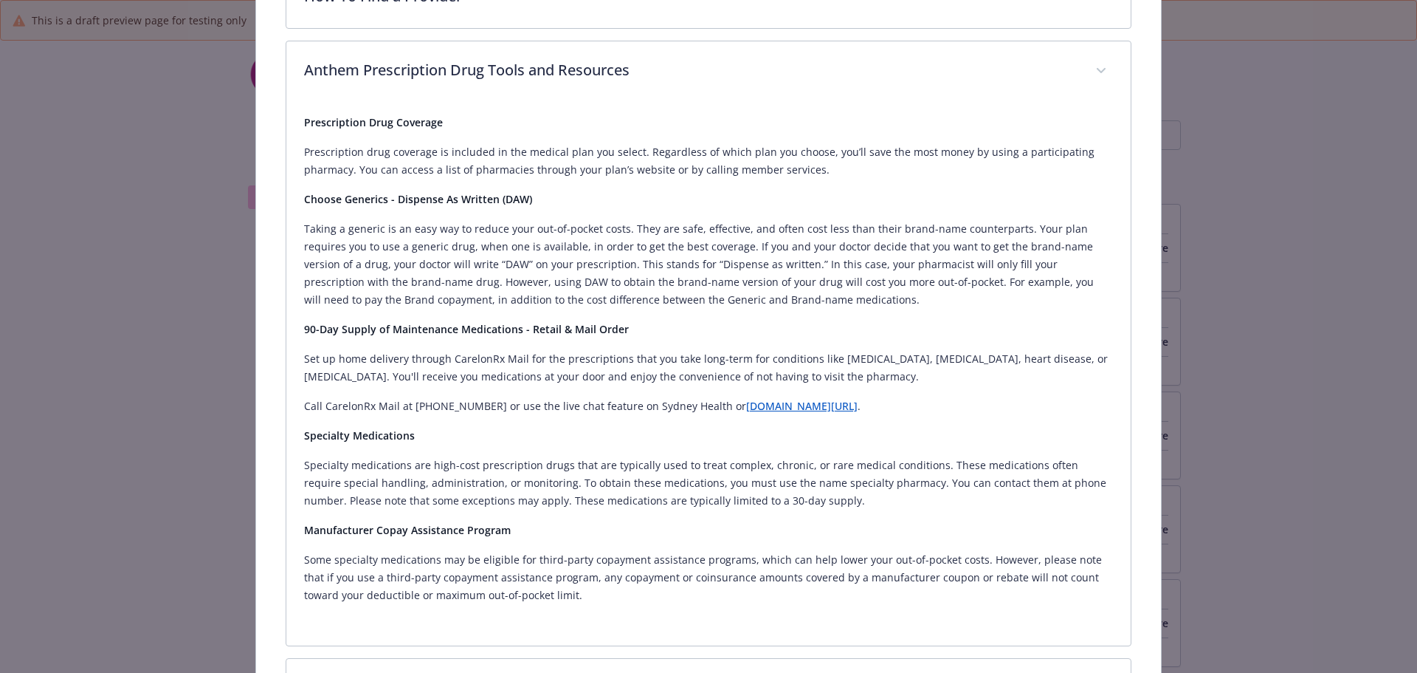
click at [707, 210] on div "Medical - PPO HSA 3300 - HDHP PPO PPO HSA 3300 Website [DOMAIN_NAME] Phone [PHO…" at bounding box center [708, 336] width 1417 height 673
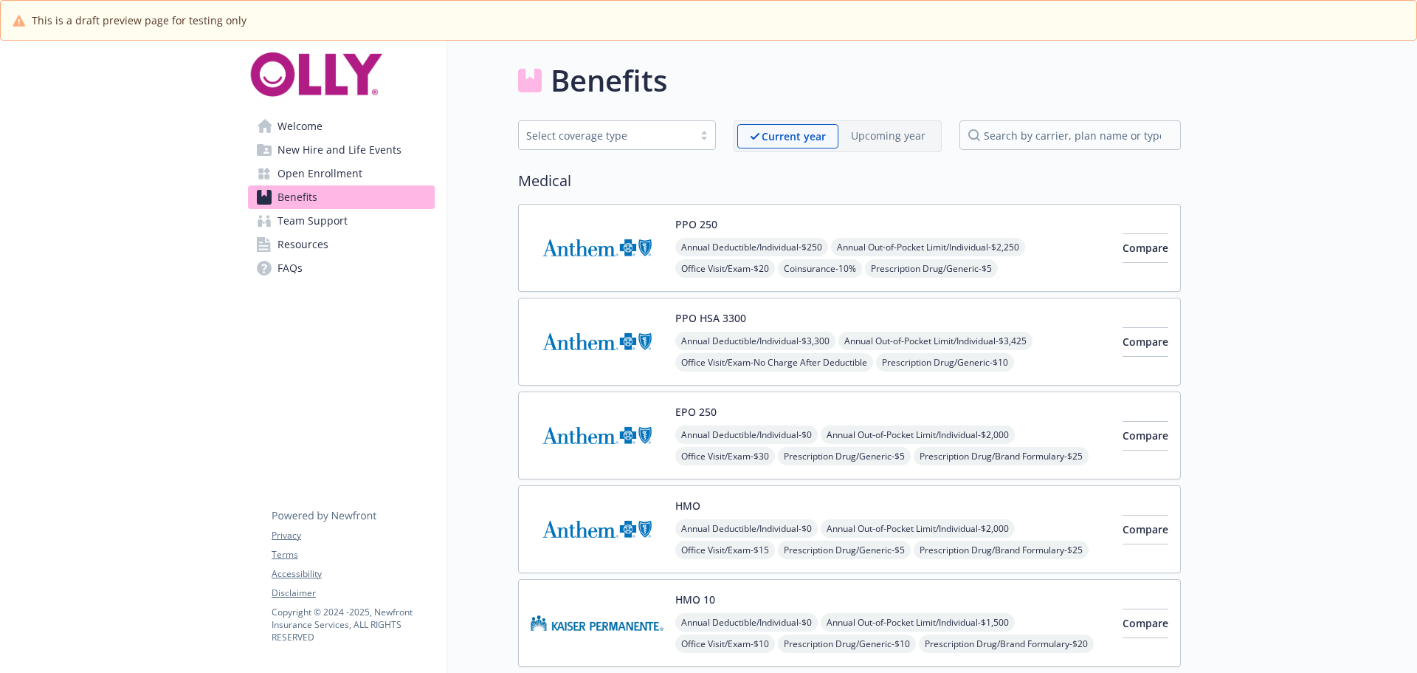
click at [707, 318] on button "PPO HSA 3300" at bounding box center [711, 318] width 71 height 16
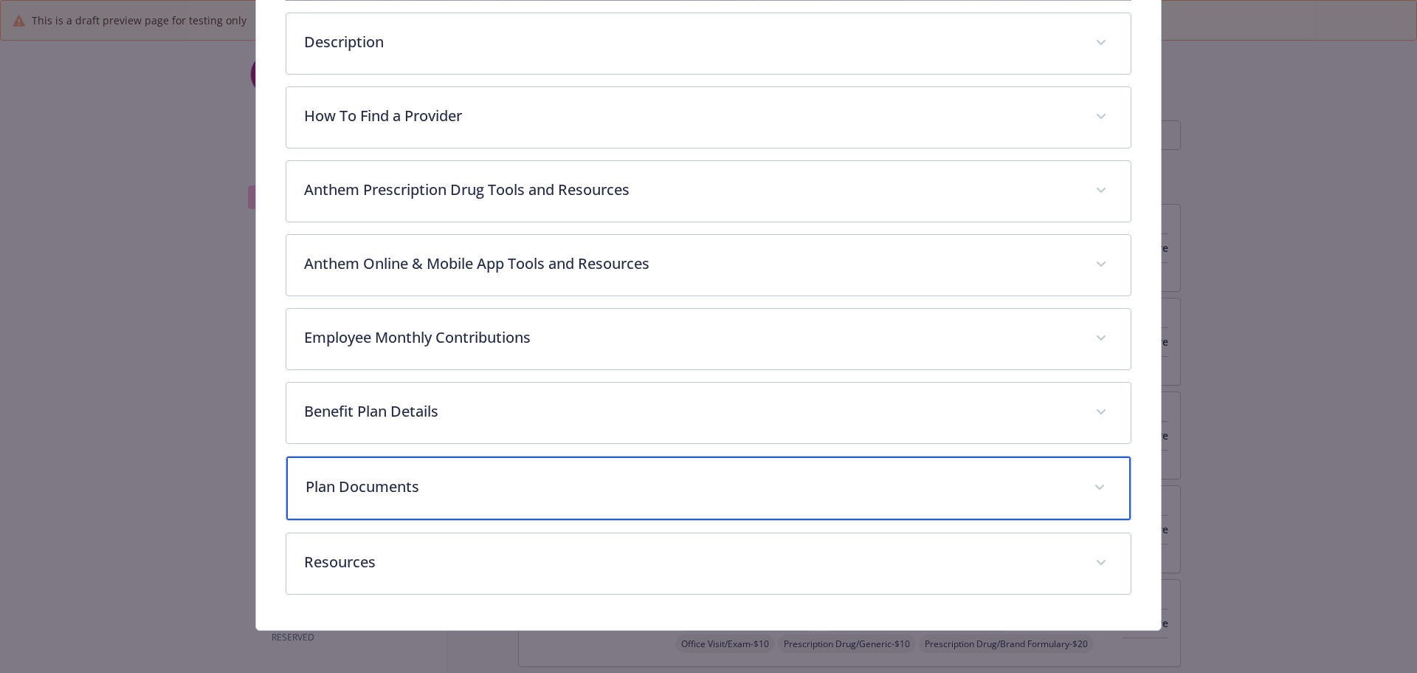
click at [467, 475] on p "Plan Documents" at bounding box center [691, 486] width 771 height 22
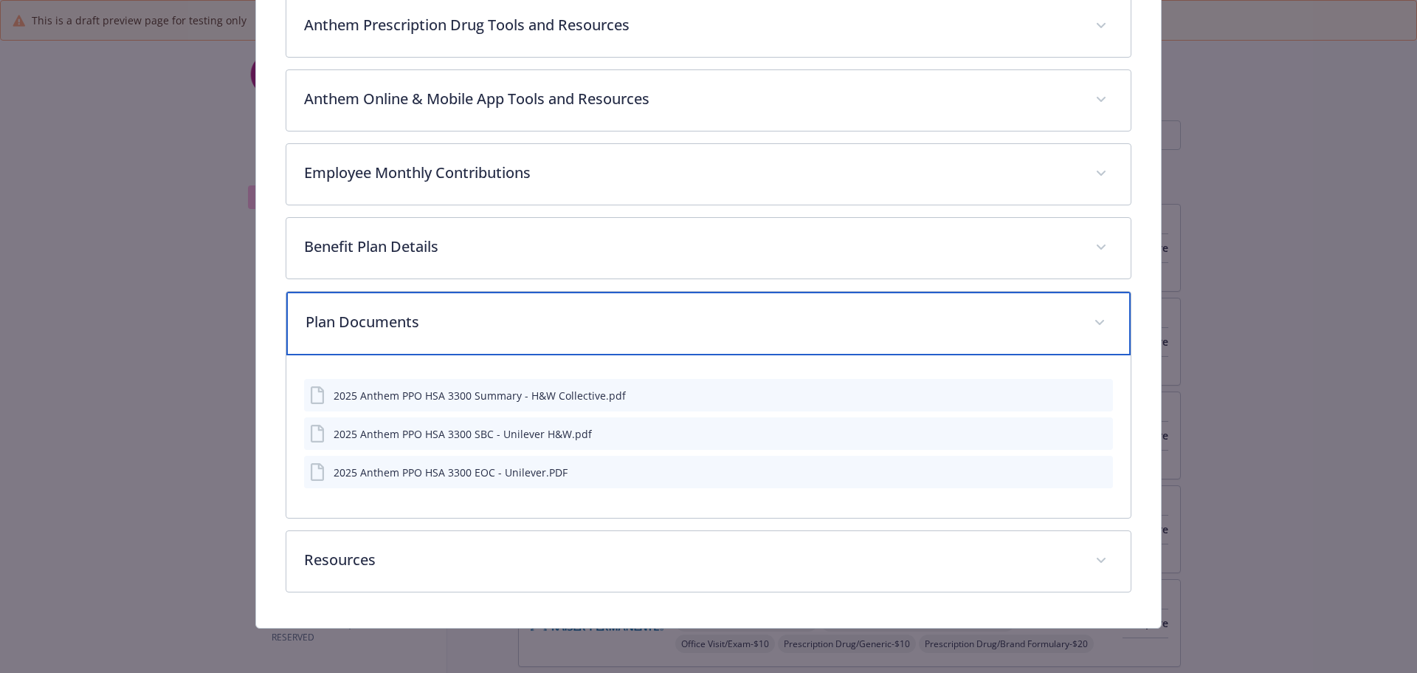
scroll to position [678, 0]
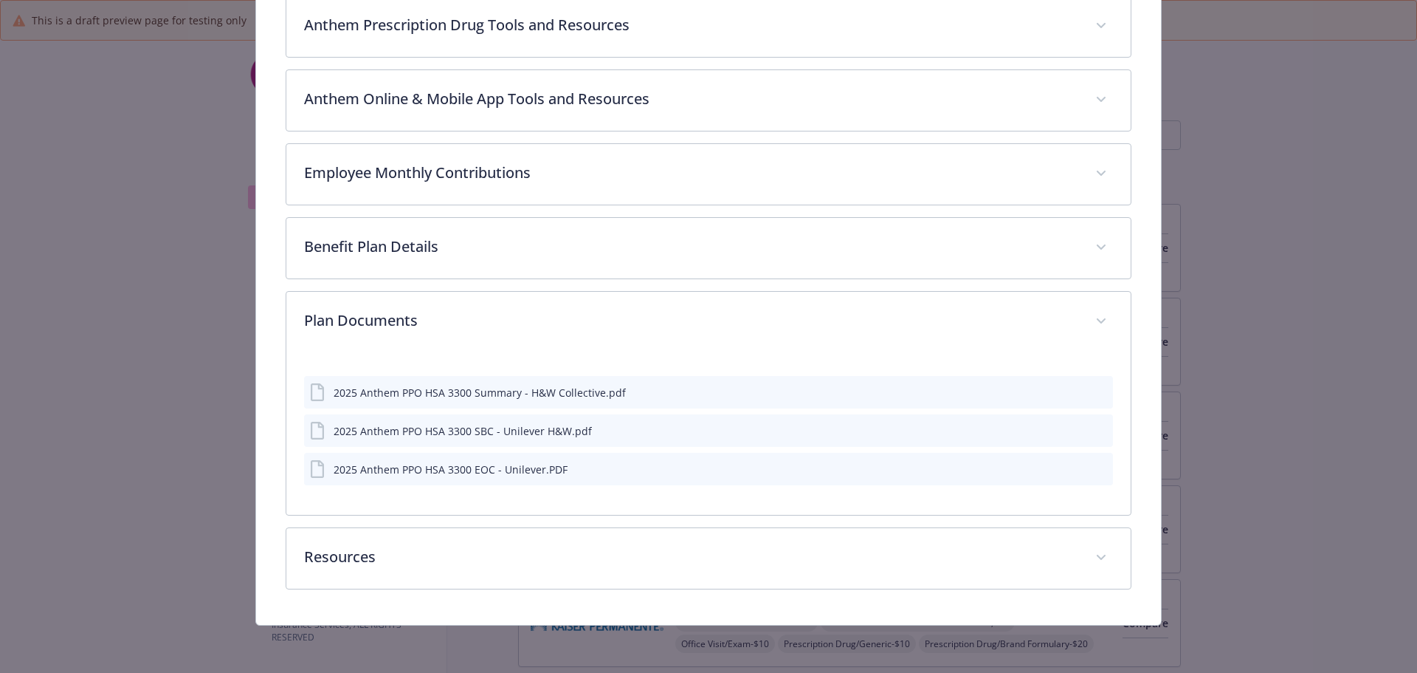
click at [541, 393] on div "2025 Anthem PPO HSA 3300 Summary - H&W Collective.pdf" at bounding box center [480, 393] width 292 height 16
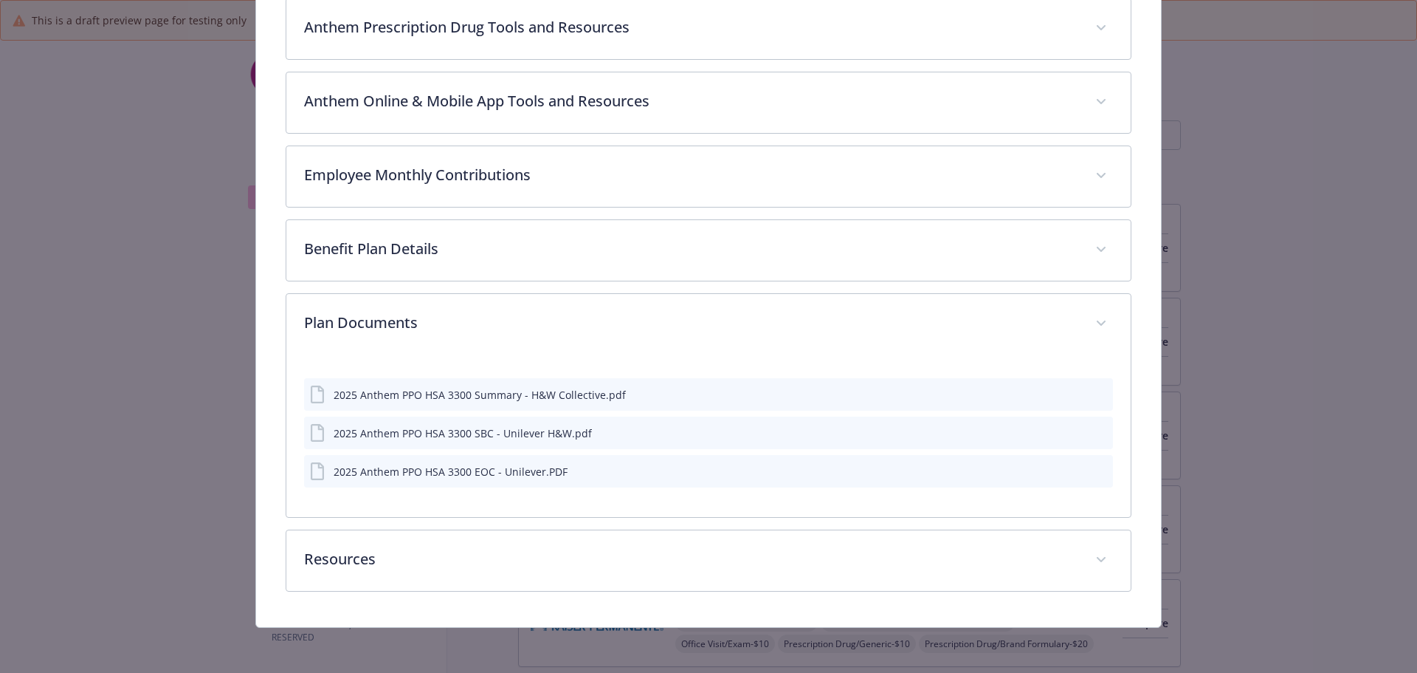
click at [707, 391] on icon "preview file" at bounding box center [1099, 393] width 13 height 10
click at [707, 429] on icon "preview file" at bounding box center [1099, 432] width 13 height 10
